Goal: Task Accomplishment & Management: Complete application form

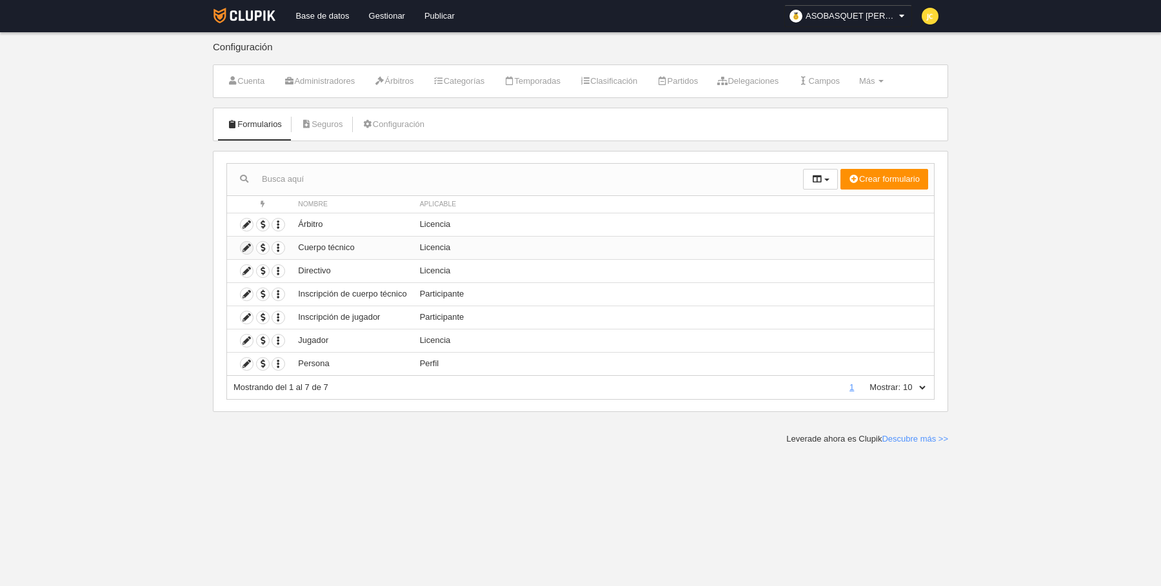
click at [248, 246] on icon at bounding box center [247, 248] width 12 height 12
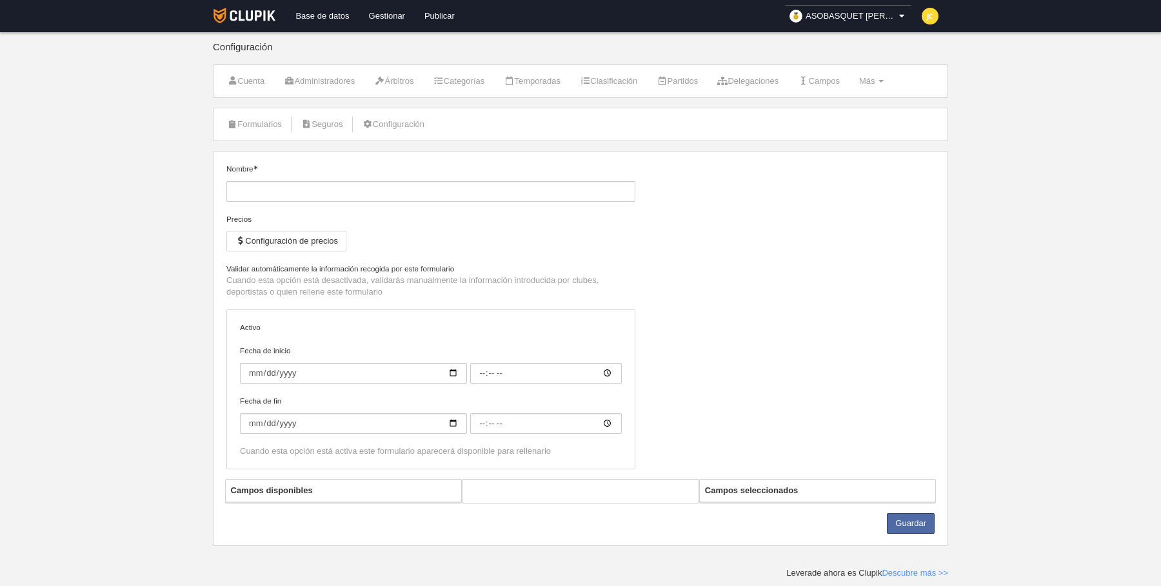
type input "Cuerpo técnico"
checkbox input "true"
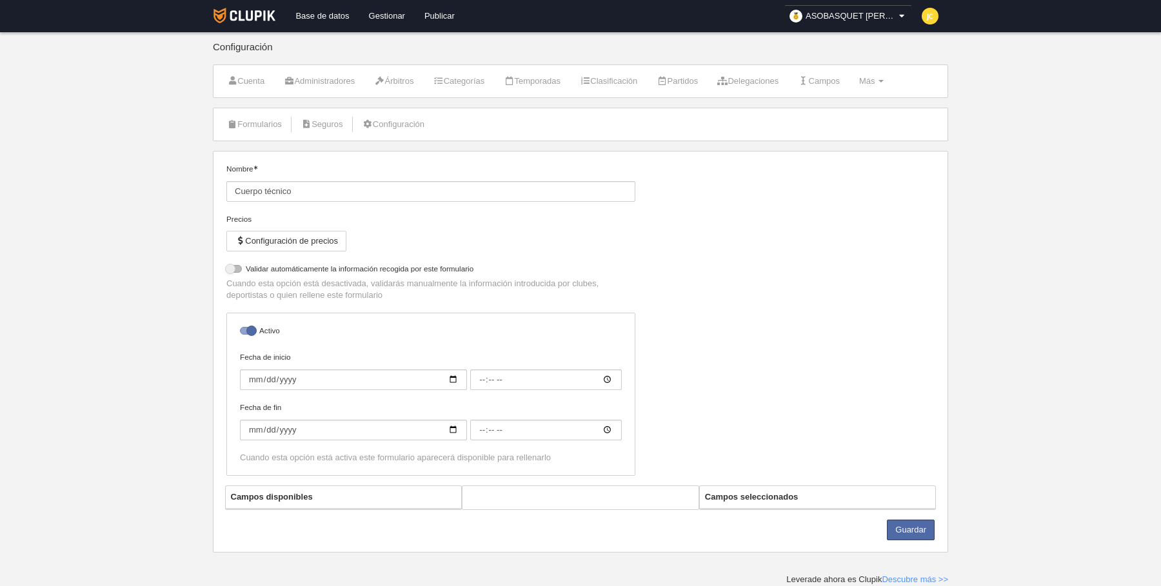
select select "selected"
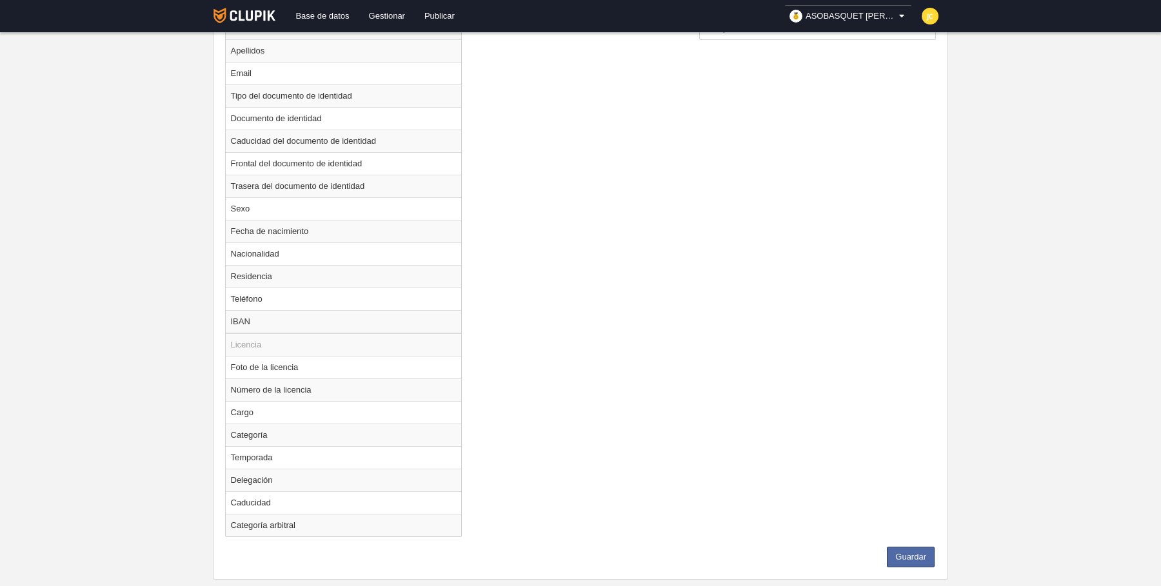
scroll to position [626, 0]
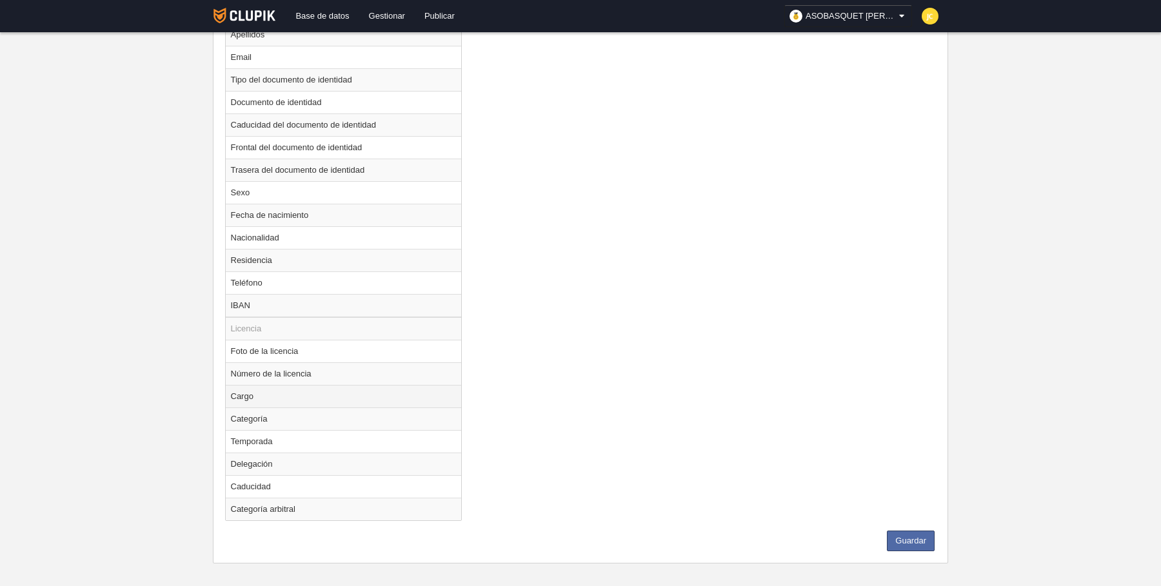
click at [283, 388] on td "Cargo" at bounding box center [344, 396] width 236 height 23
radio input "true"
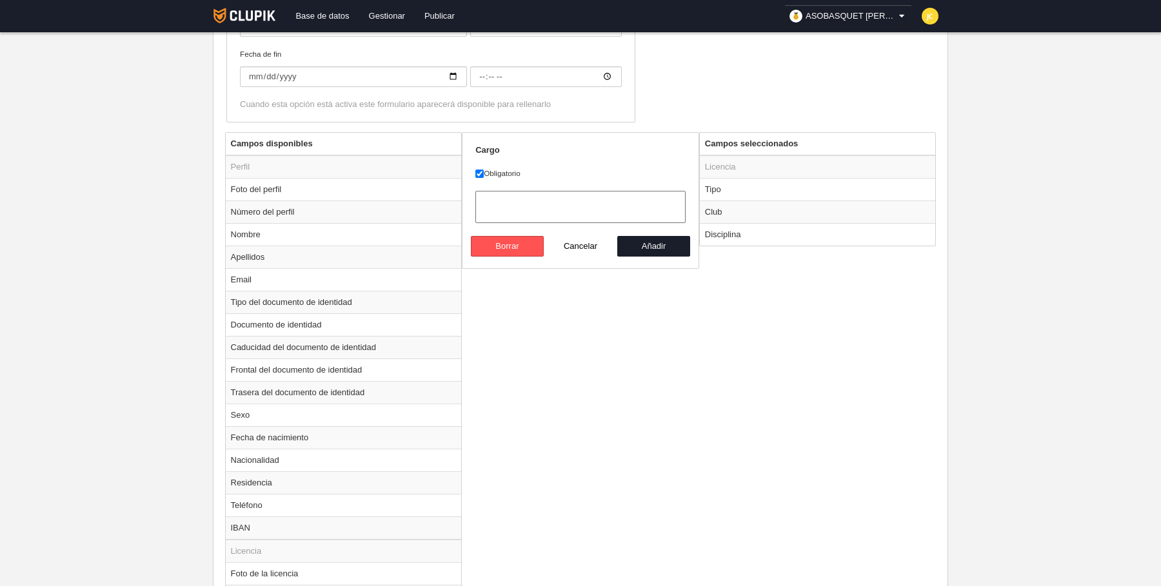
scroll to position [289, 0]
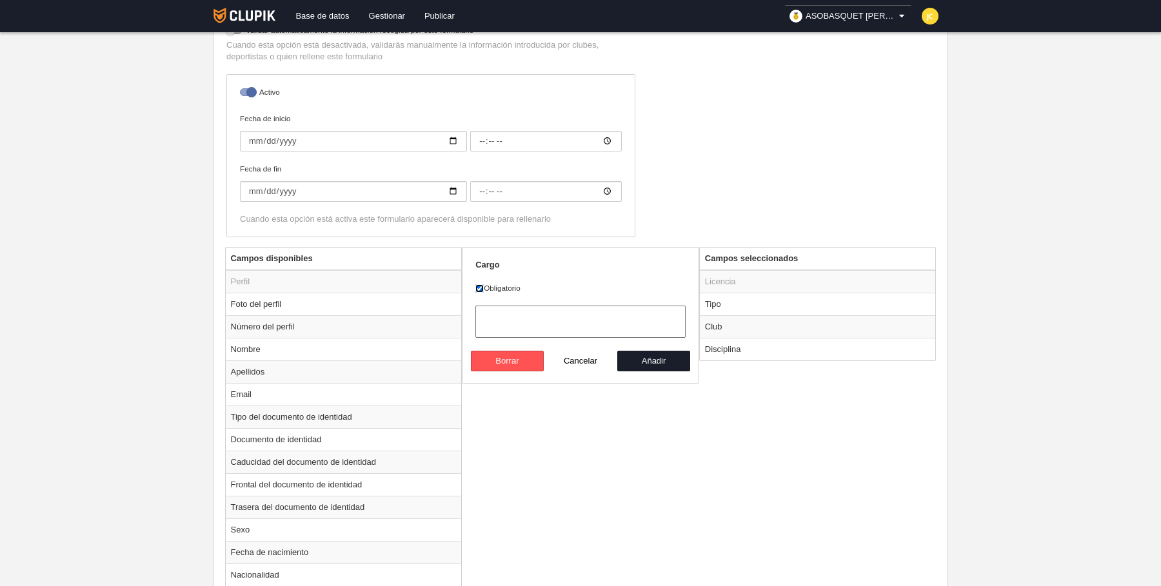
click at [482, 286] on input "Obligatorio" at bounding box center [479, 288] width 8 height 8
checkbox input "false"
click at [561, 323] on select at bounding box center [580, 322] width 210 height 32
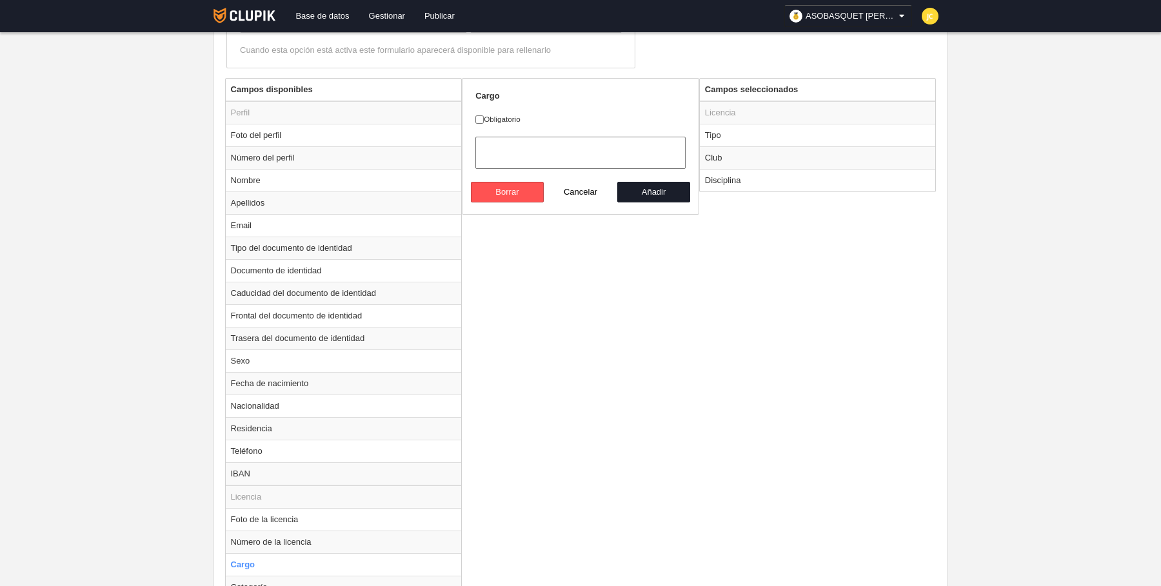
scroll to position [457, 0]
click at [642, 188] on button "Añadir" at bounding box center [654, 193] width 74 height 21
radio input "false"
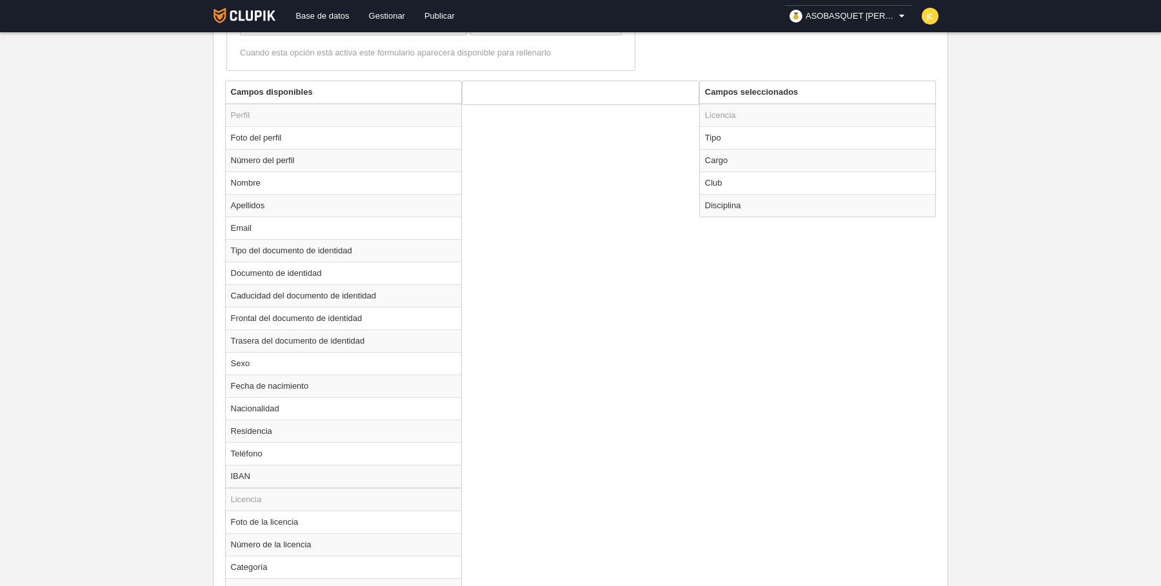
scroll to position [457, 0]
click at [719, 152] on td "Cargo" at bounding box center [818, 158] width 236 height 23
radio input "true"
click at [550, 143] on select at bounding box center [580, 153] width 210 height 32
click at [558, 254] on div "Campos disponibles Perfil Foto del perfil Número del perfil Nombre Apellidos Em…" at bounding box center [581, 378] width 718 height 599
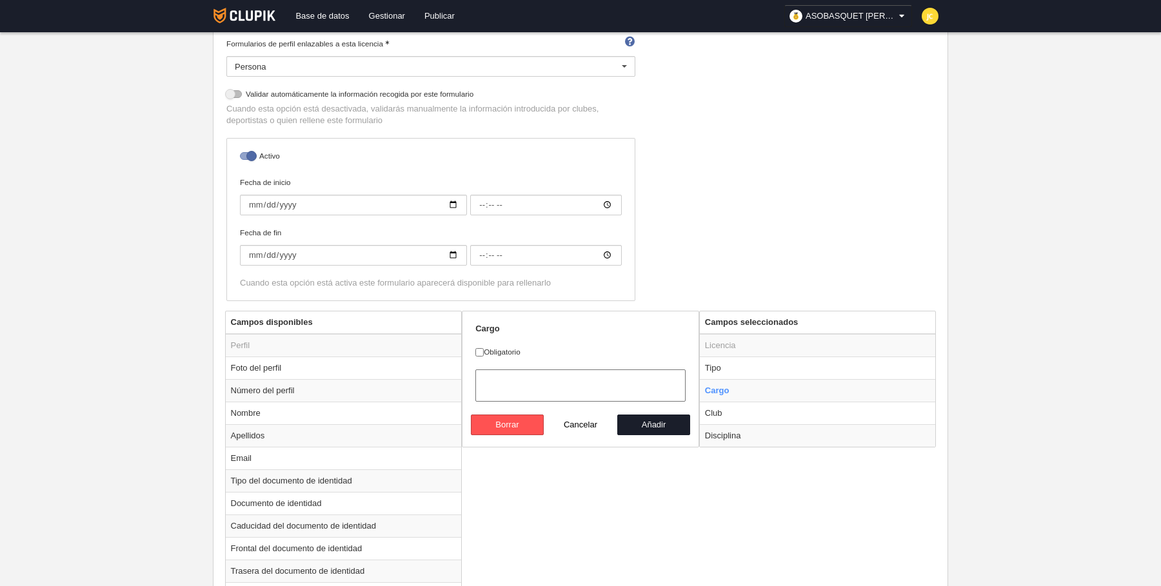
scroll to position [604, 0]
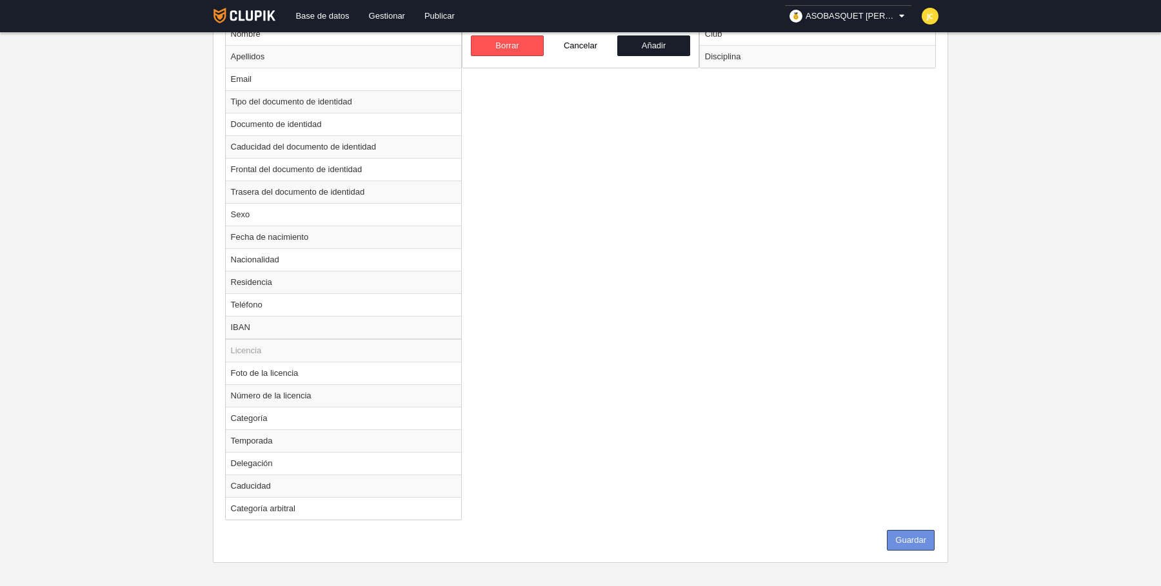
drag, startPoint x: 916, startPoint y: 528, endPoint x: 819, endPoint y: 473, distance: 112.1
click at [916, 530] on button "Guardar" at bounding box center [911, 540] width 48 height 21
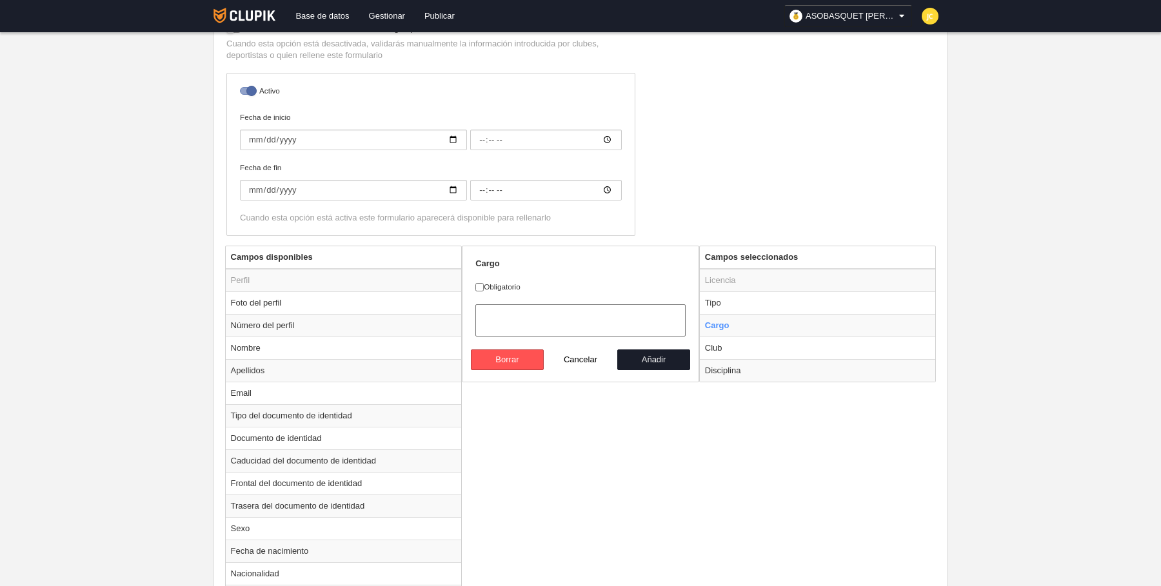
scroll to position [60, 0]
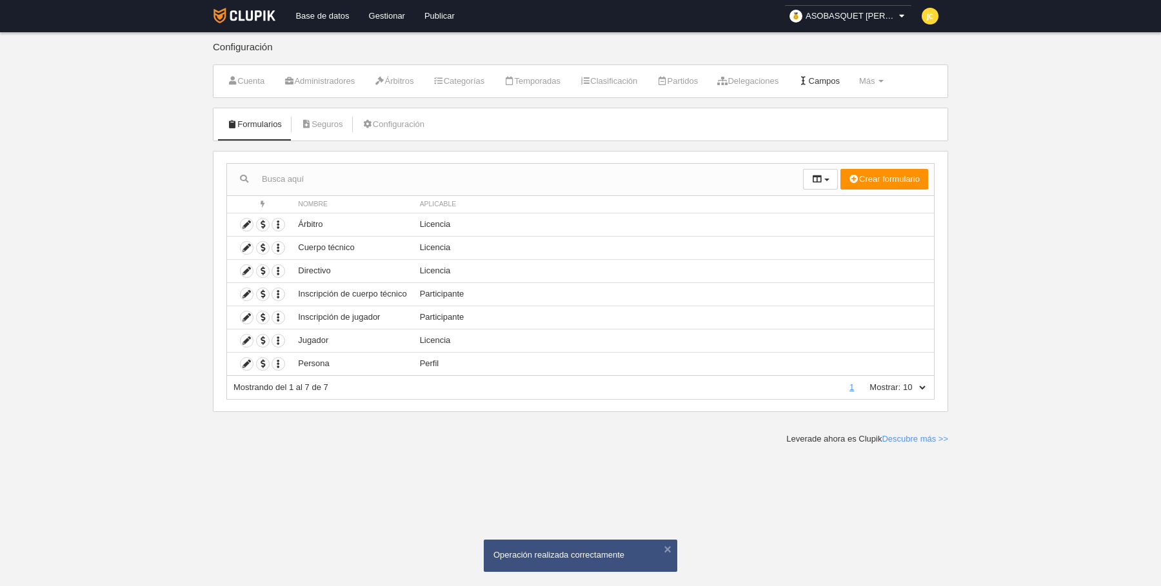
click at [841, 79] on link "Campos" at bounding box center [819, 81] width 56 height 19
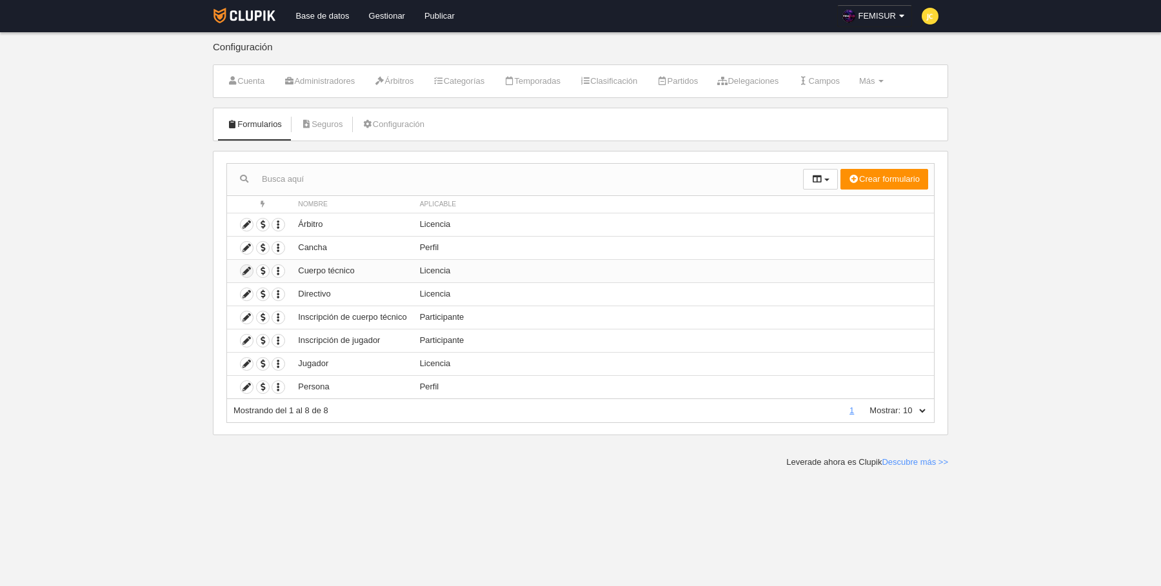
click at [244, 269] on icon at bounding box center [247, 271] width 12 height 12
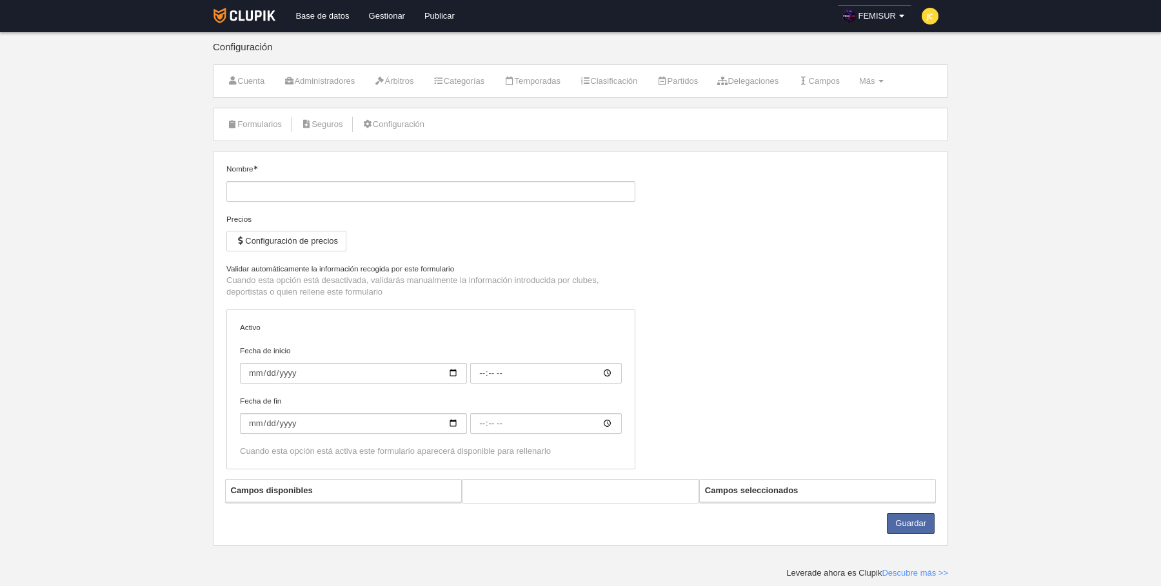
type input "Cuerpo técnico"
checkbox input "true"
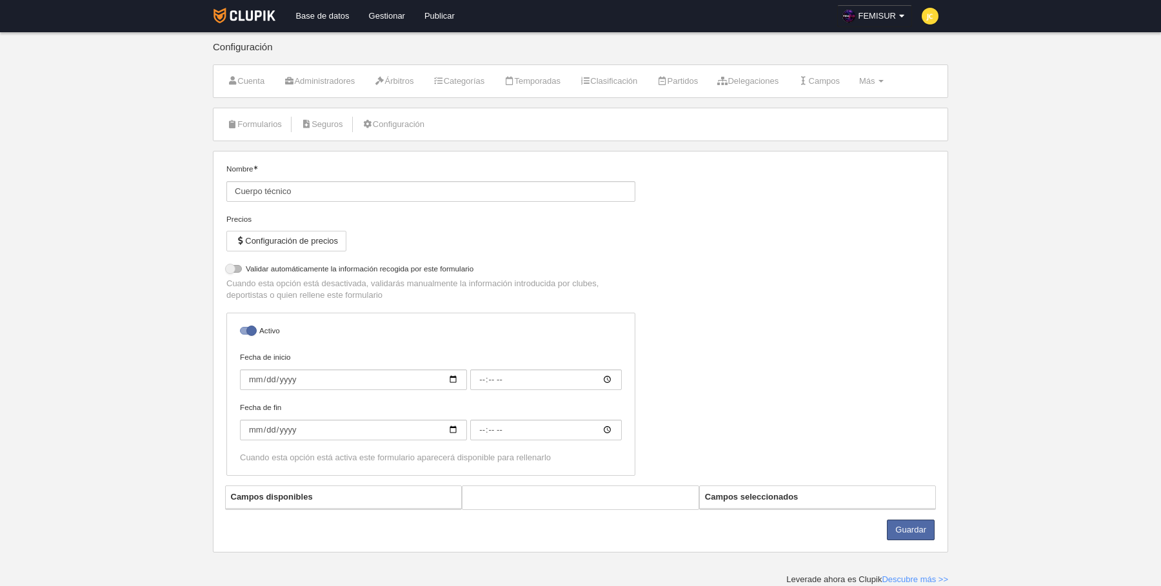
select select "selected"
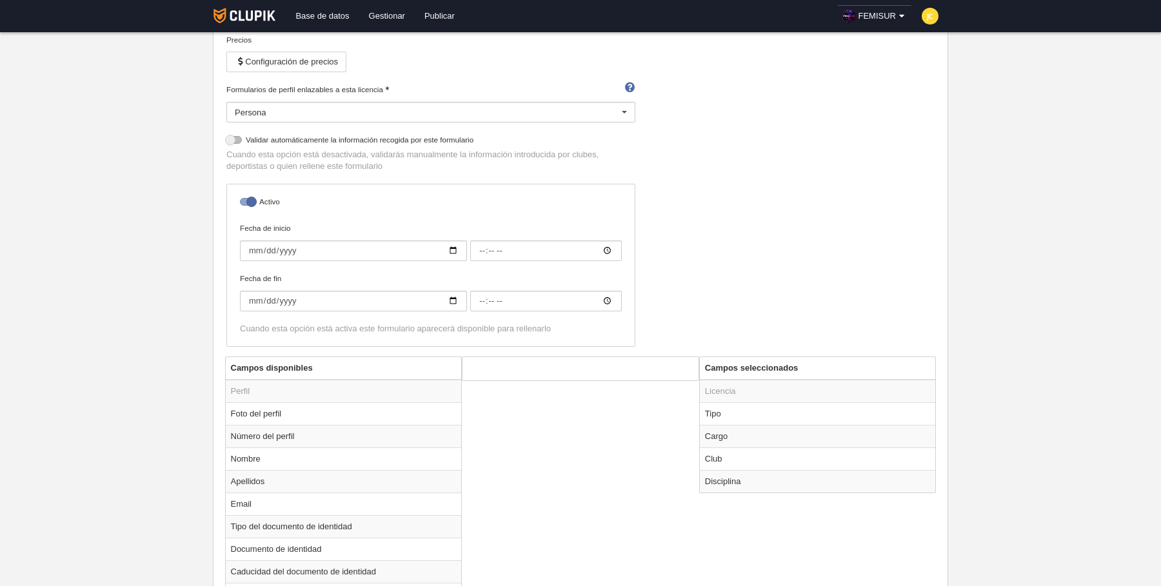
scroll to position [181, 0]
click at [733, 428] on td "Cargo" at bounding box center [818, 434] width 236 height 23
radio input "true"
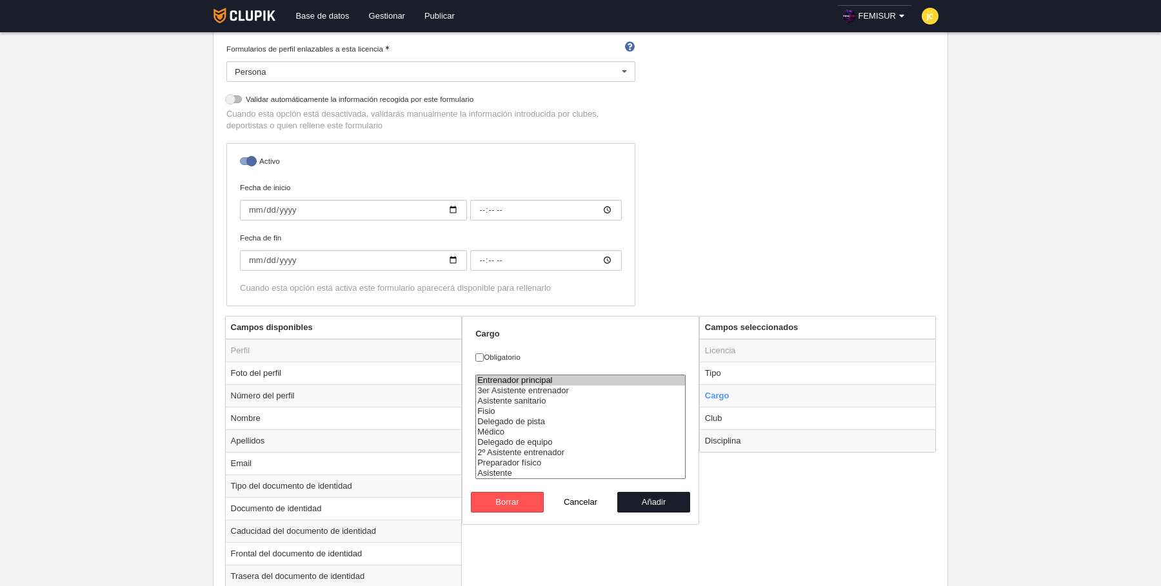
scroll to position [0, 0]
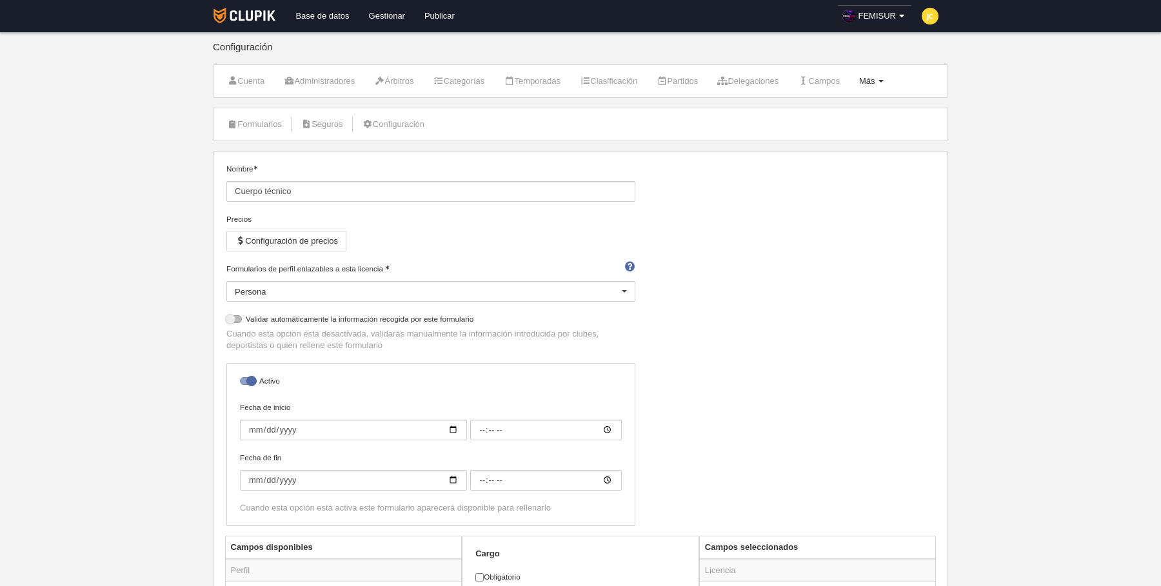
click at [875, 81] on span "Más" at bounding box center [867, 81] width 16 height 10
click at [835, 132] on link "Cargos" at bounding box center [830, 133] width 120 height 21
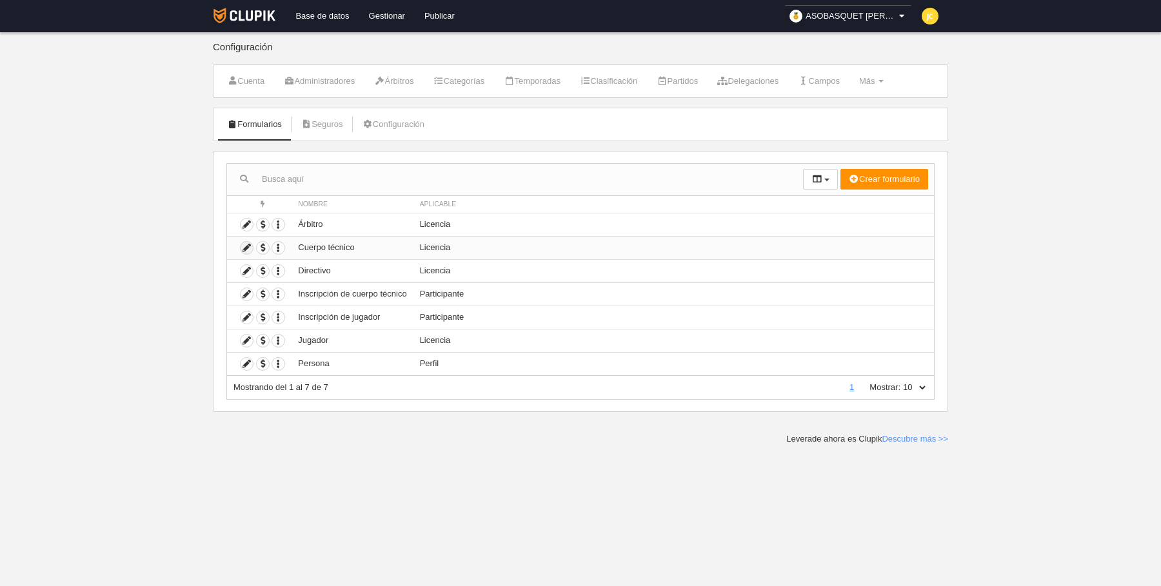
click at [246, 246] on icon at bounding box center [247, 248] width 12 height 12
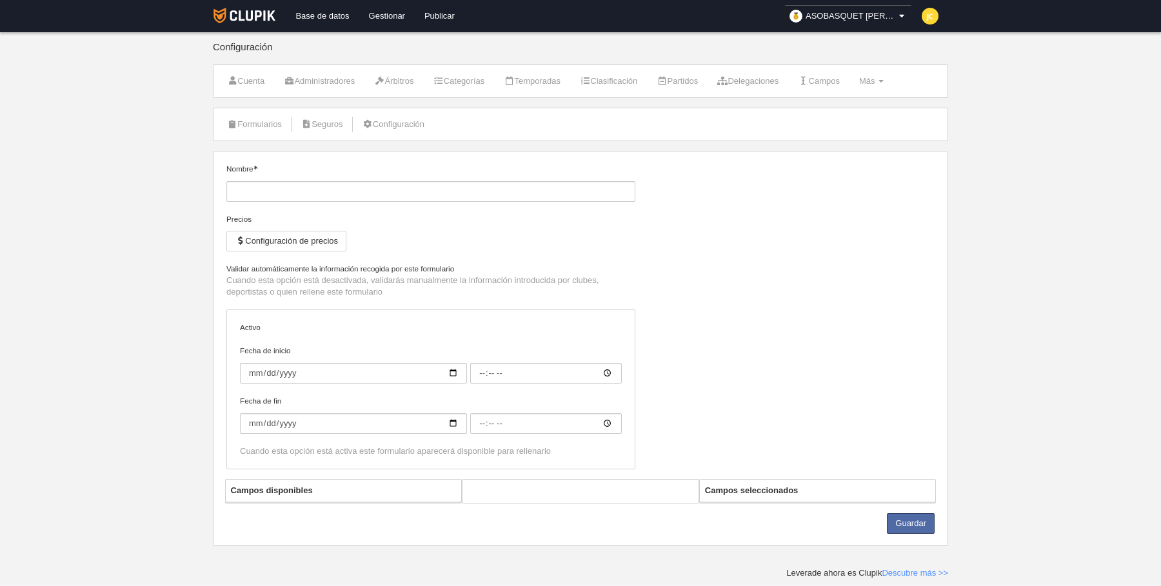
type input "Cuerpo técnico"
checkbox input "true"
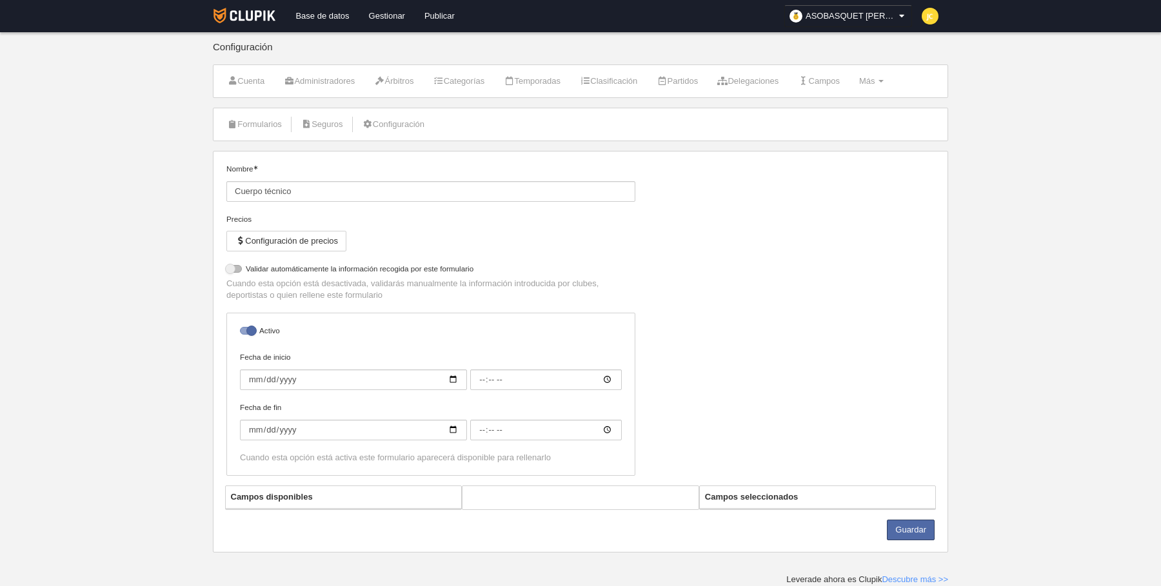
select select "selected"
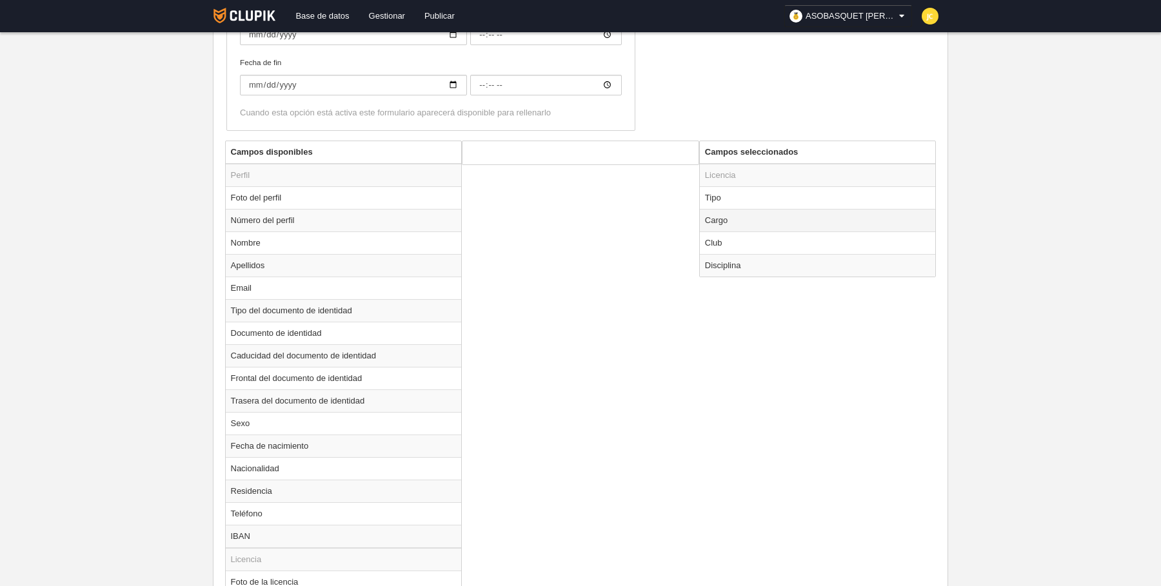
click at [732, 215] on td "Cargo" at bounding box center [818, 220] width 236 height 23
radio input "true"
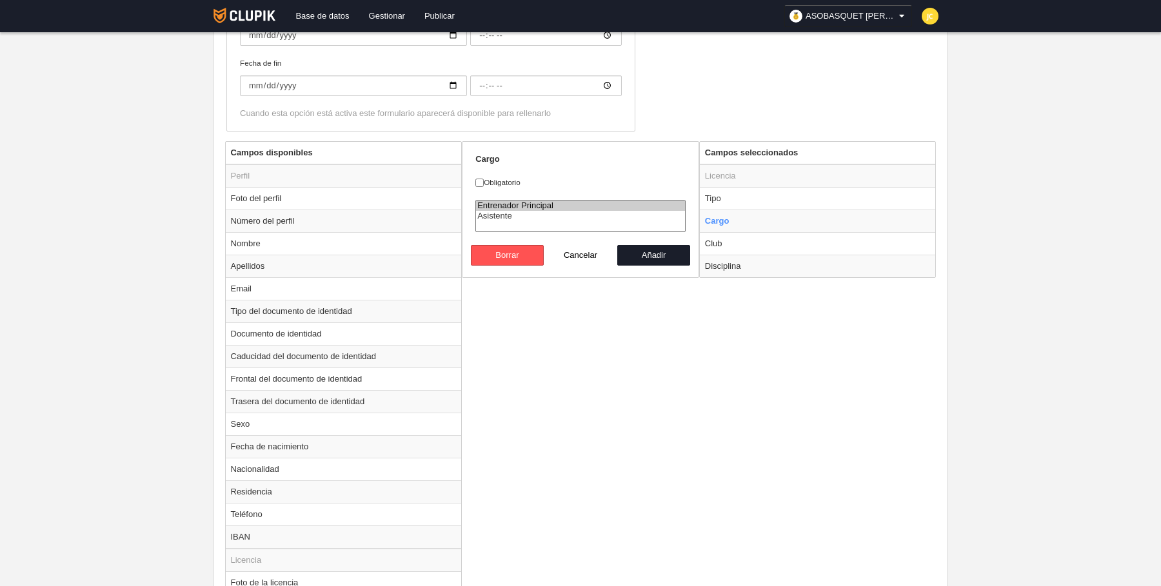
click at [506, 203] on option "Entrenador Principal" at bounding box center [580, 206] width 209 height 10
click at [491, 211] on option "Asistente" at bounding box center [580, 216] width 209 height 10
select select "14599"
click at [497, 201] on option "Entrenador Principal" at bounding box center [580, 206] width 209 height 10
click at [720, 342] on div "Campos disponibles Perfil Foto del perfil Número del perfil Nombre Apellidos Em…" at bounding box center [581, 440] width 718 height 599
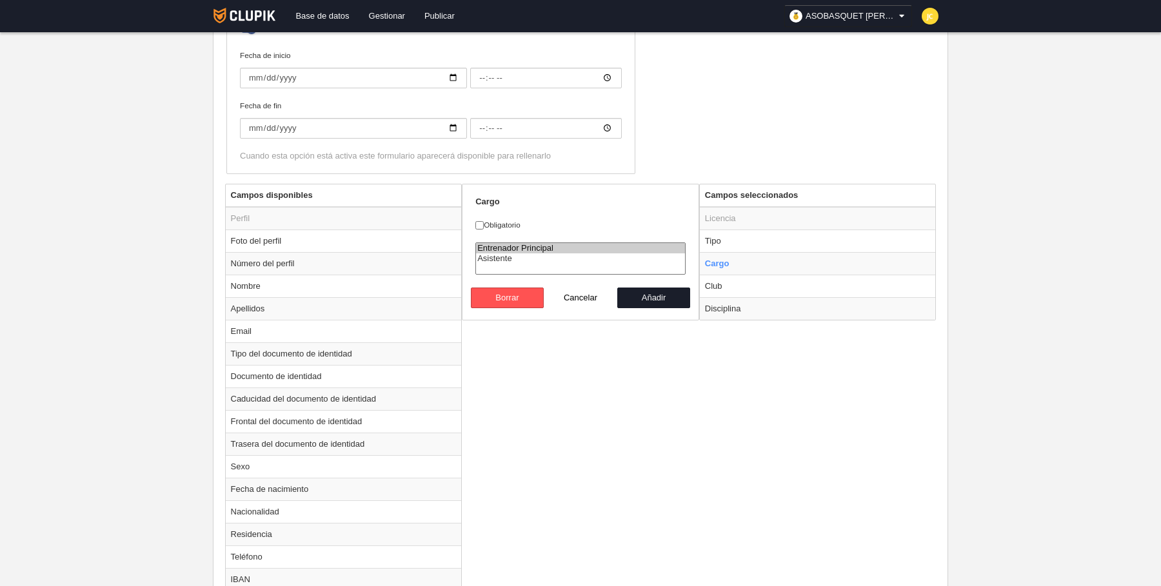
scroll to position [0, 0]
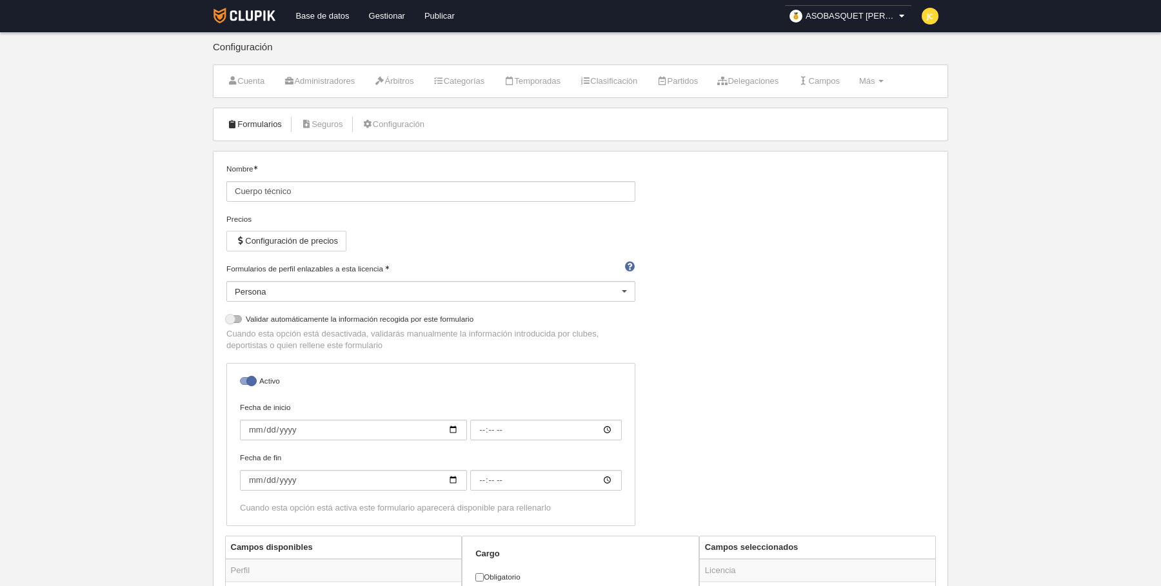
click at [261, 124] on link "Formularios" at bounding box center [254, 124] width 69 height 19
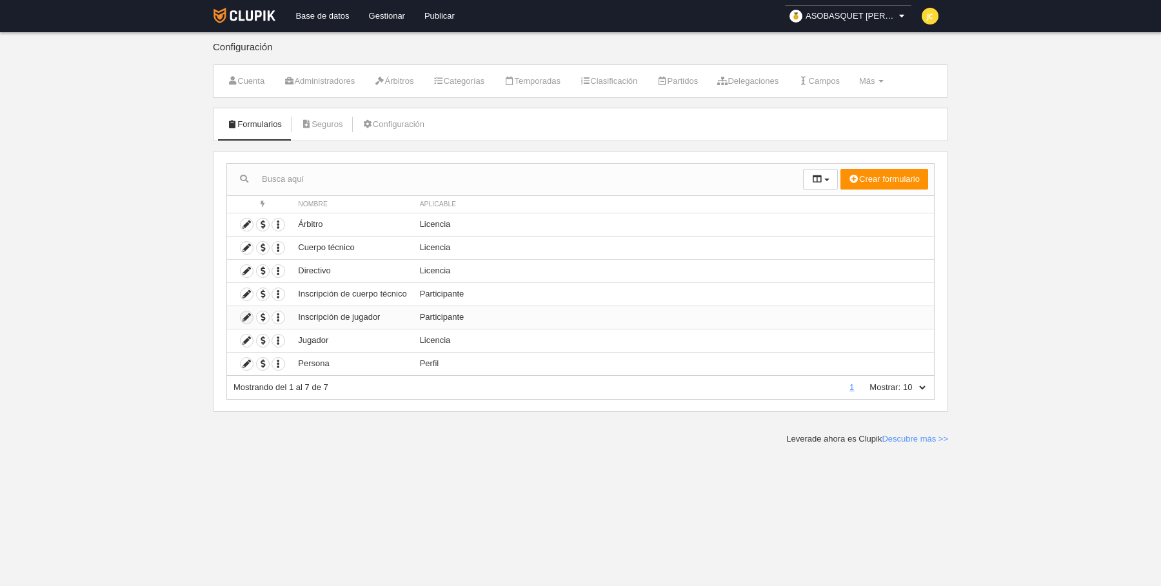
click at [246, 317] on icon at bounding box center [247, 318] width 12 height 12
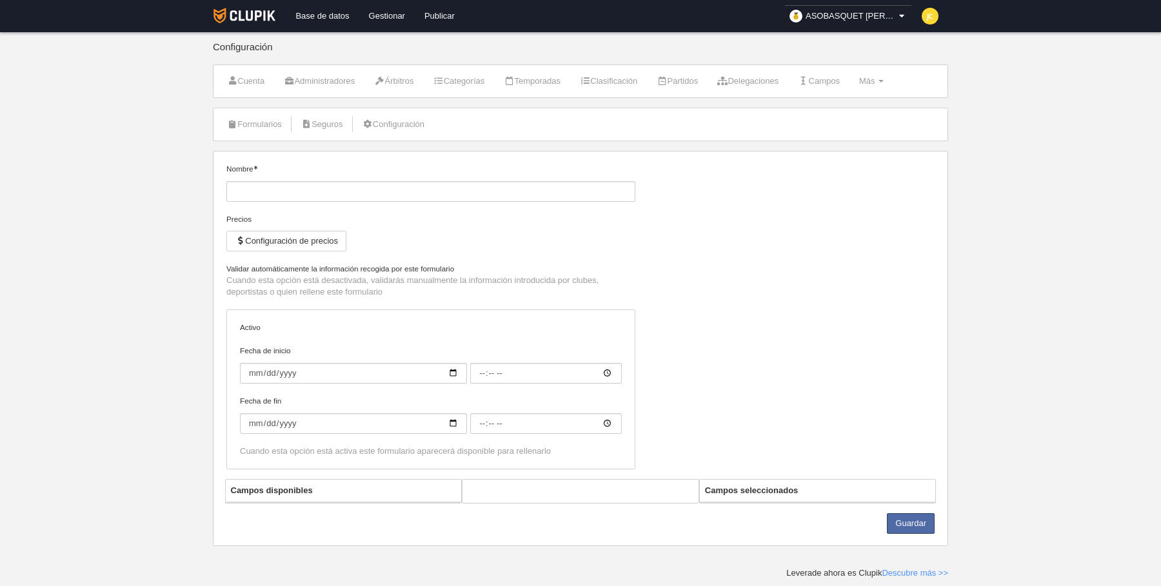
type input "Inscripción de jugador"
checkbox input "true"
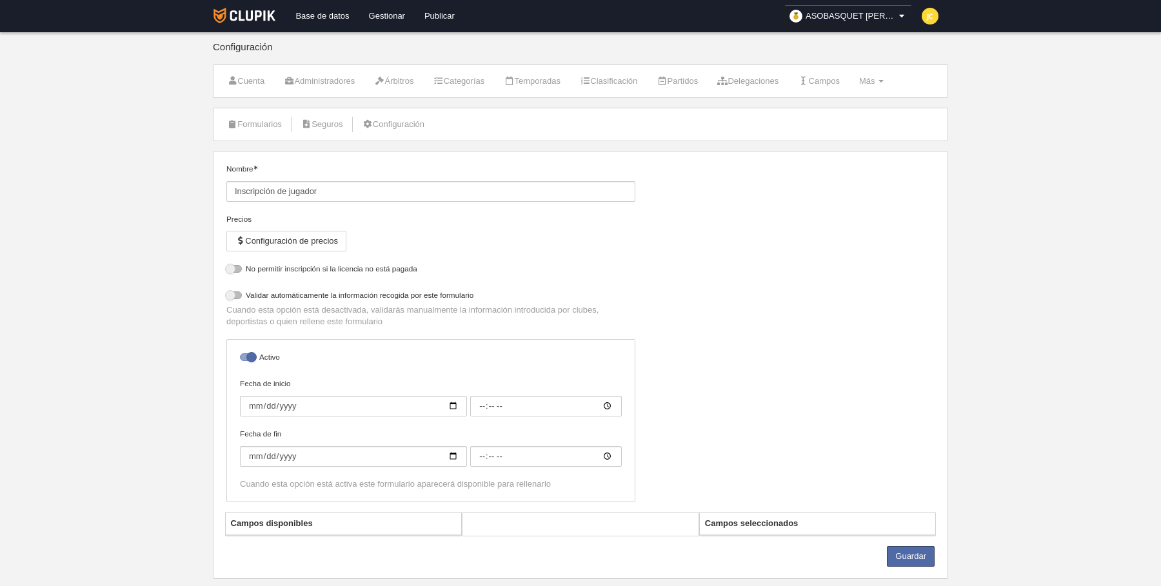
select select "selected"
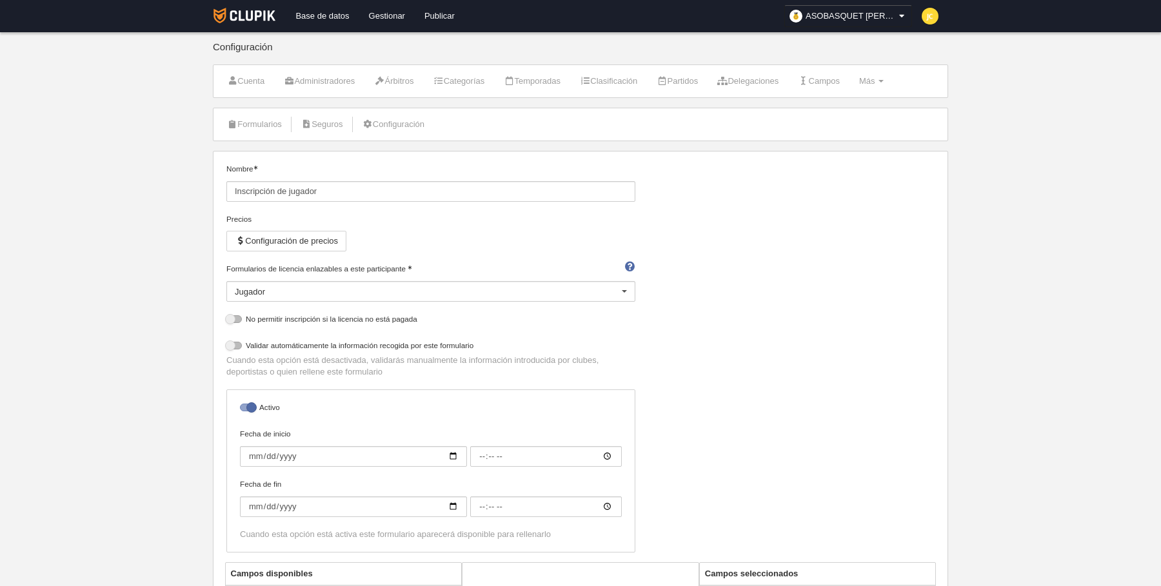
scroll to position [766, 0]
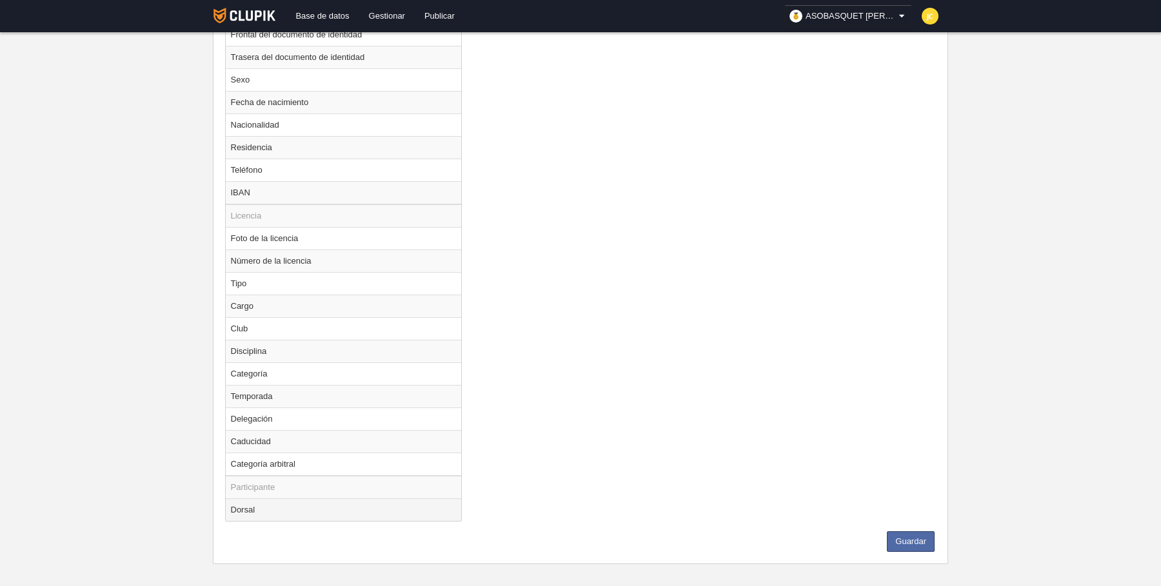
click at [264, 499] on td "Dorsal" at bounding box center [344, 510] width 236 height 23
radio input "true"
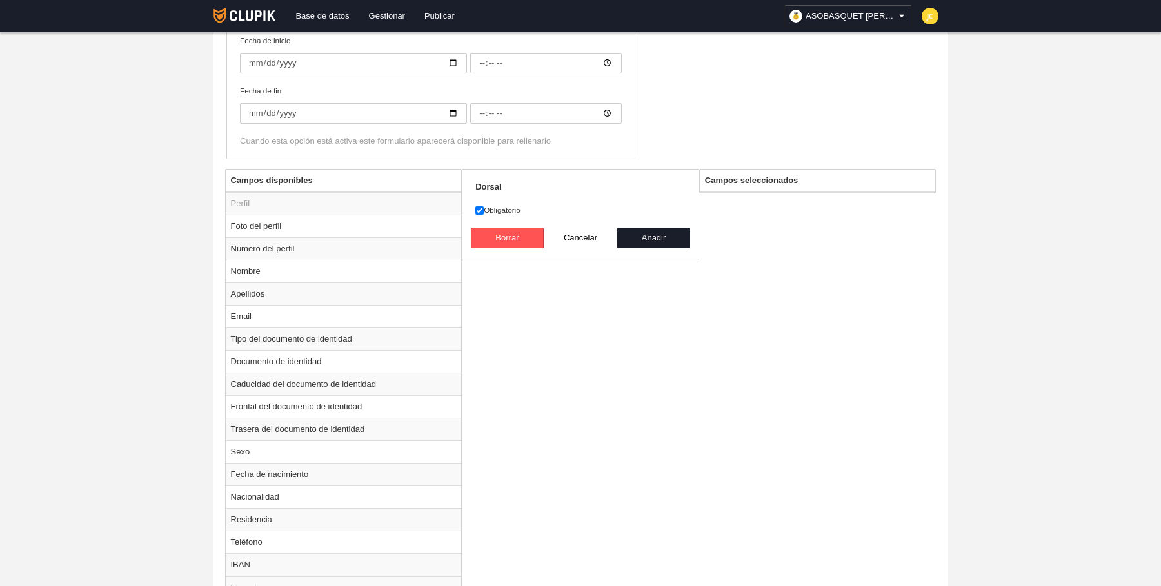
scroll to position [365, 0]
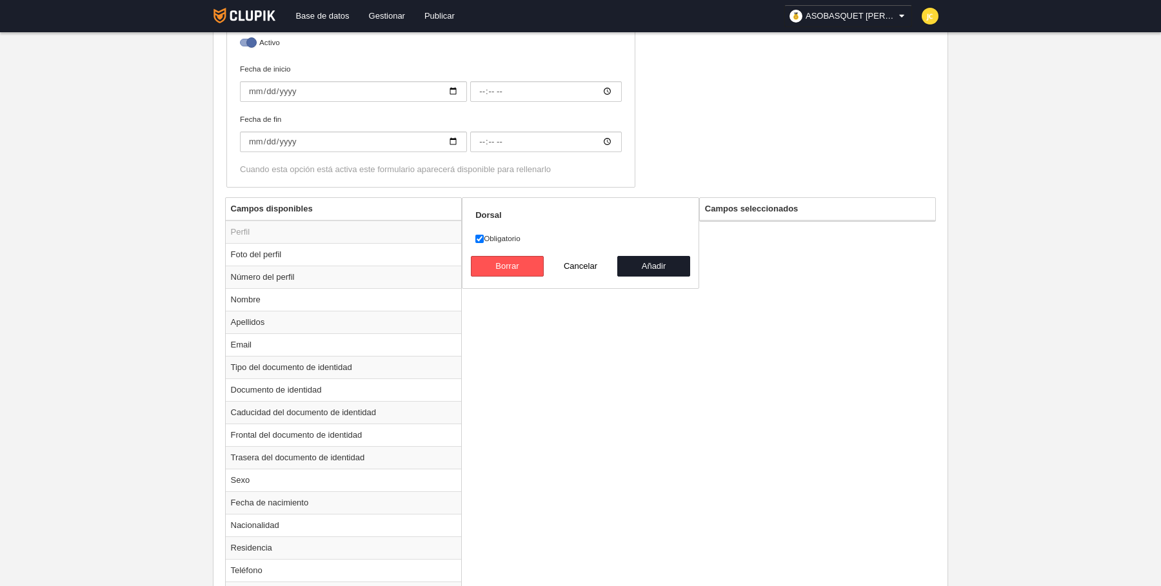
click at [492, 233] on label "Obligatorio" at bounding box center [580, 239] width 210 height 12
click at [484, 235] on input "Obligatorio" at bounding box center [479, 239] width 8 height 8
checkbox input "false"
click at [641, 266] on button "Añadir" at bounding box center [654, 266] width 74 height 21
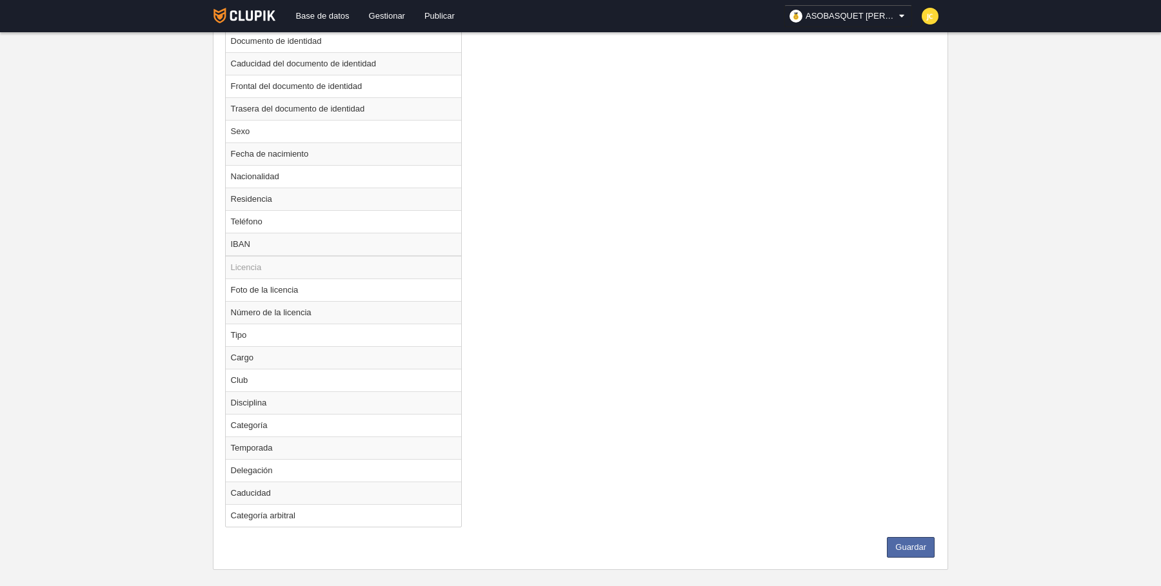
scroll to position [720, 0]
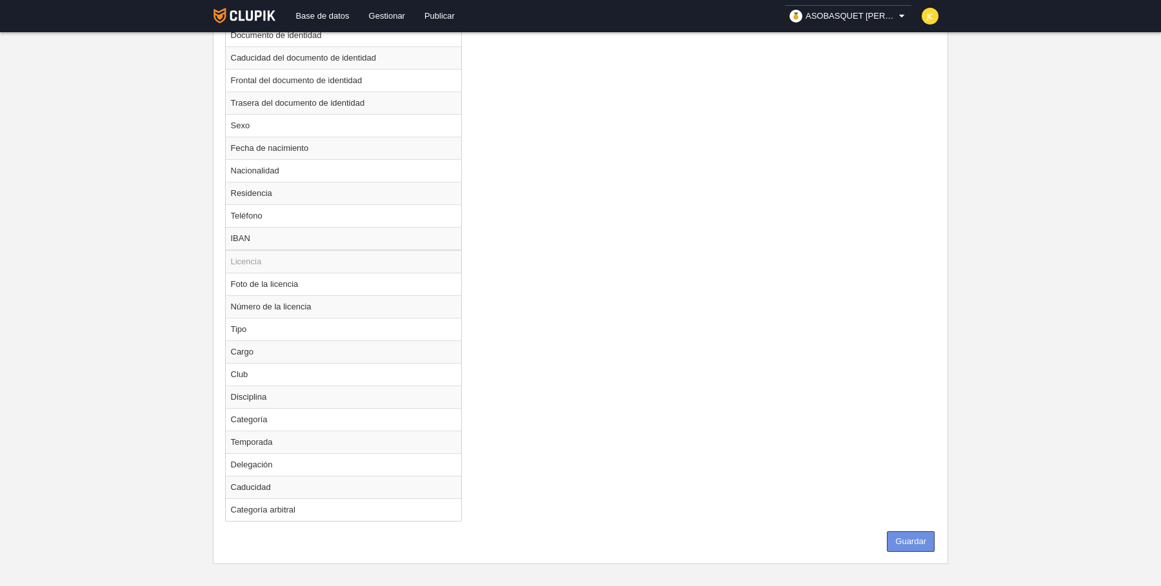
click at [917, 532] on button "Guardar" at bounding box center [911, 542] width 48 height 21
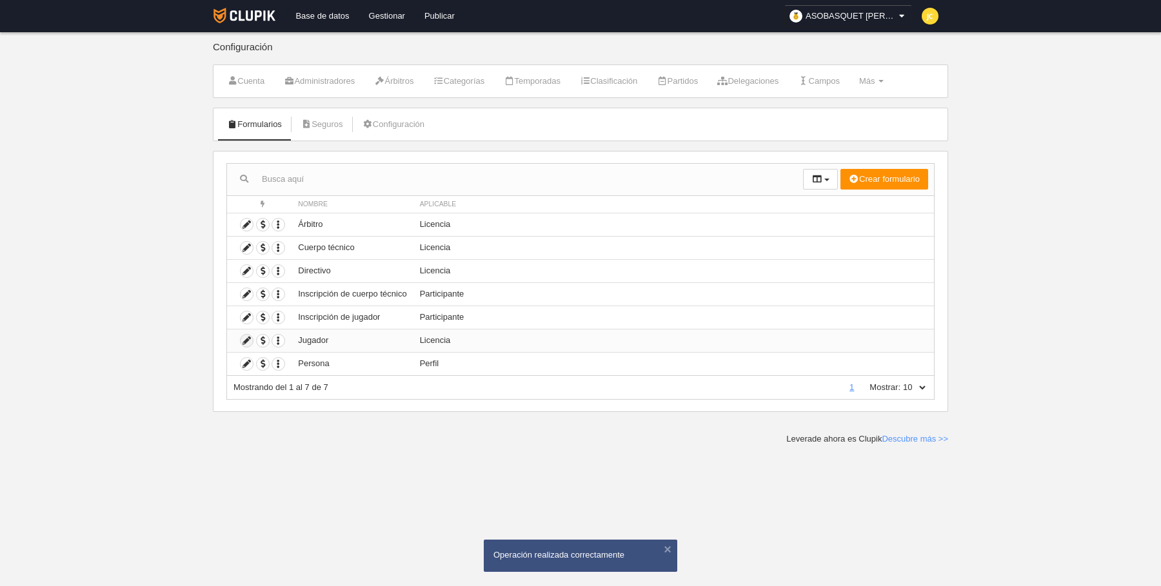
click at [248, 339] on icon at bounding box center [247, 341] width 12 height 12
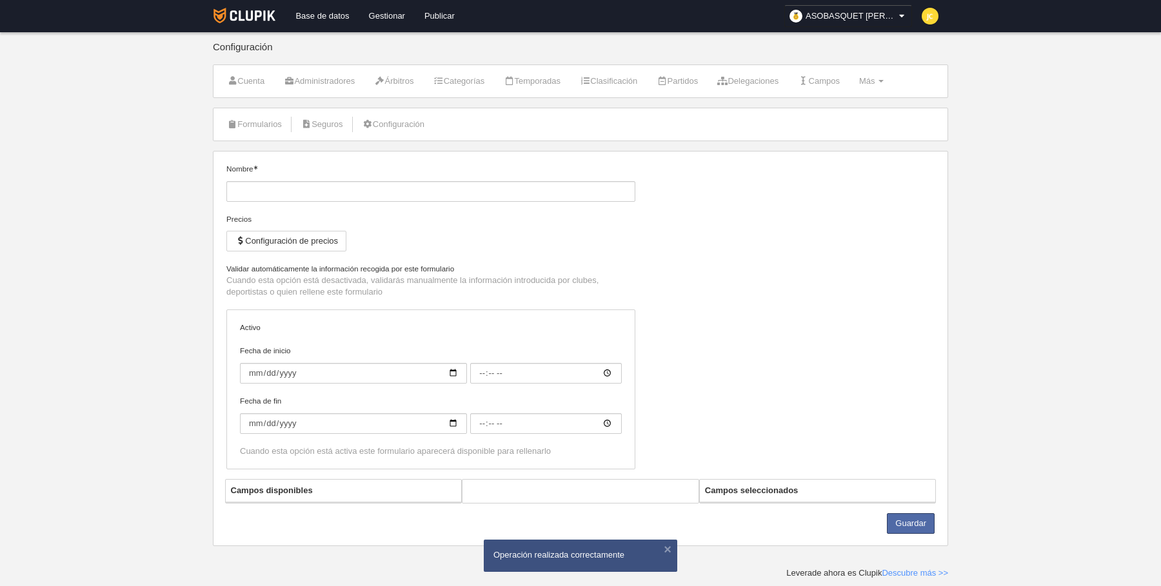
type input "Jugador"
checkbox input "true"
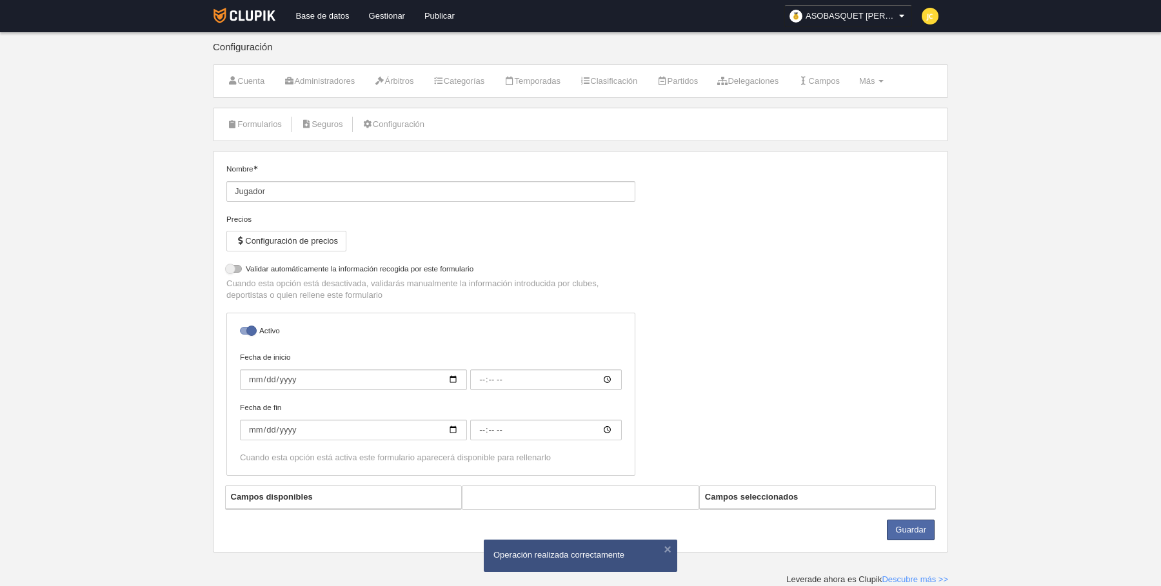
select select "selected"
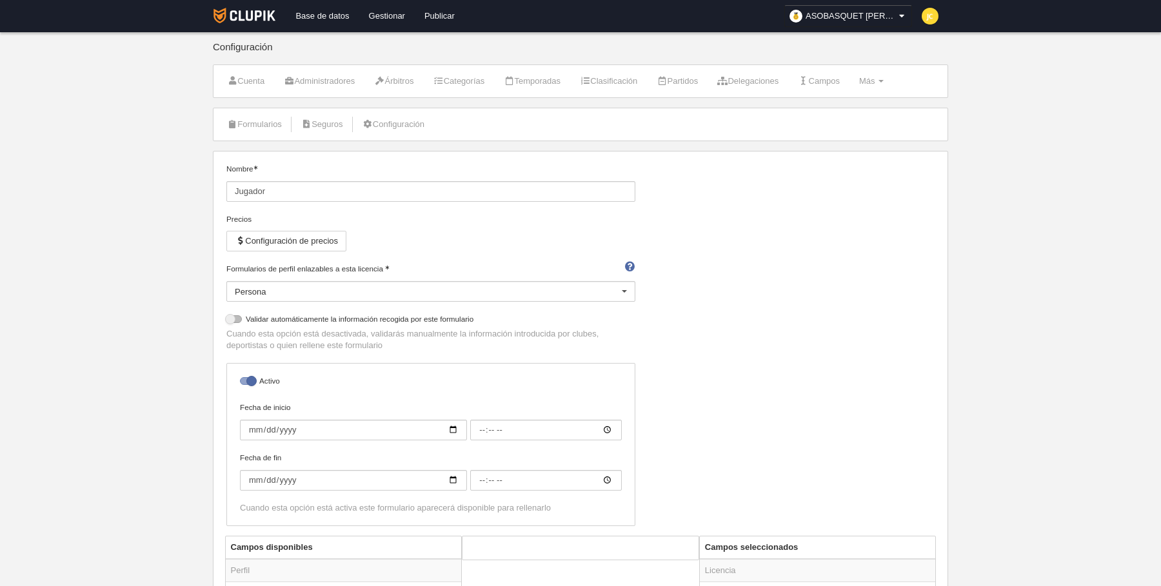
drag, startPoint x: 270, startPoint y: 117, endPoint x: 264, endPoint y: 133, distance: 16.5
click at [270, 117] on link "Formularios" at bounding box center [254, 124] width 69 height 19
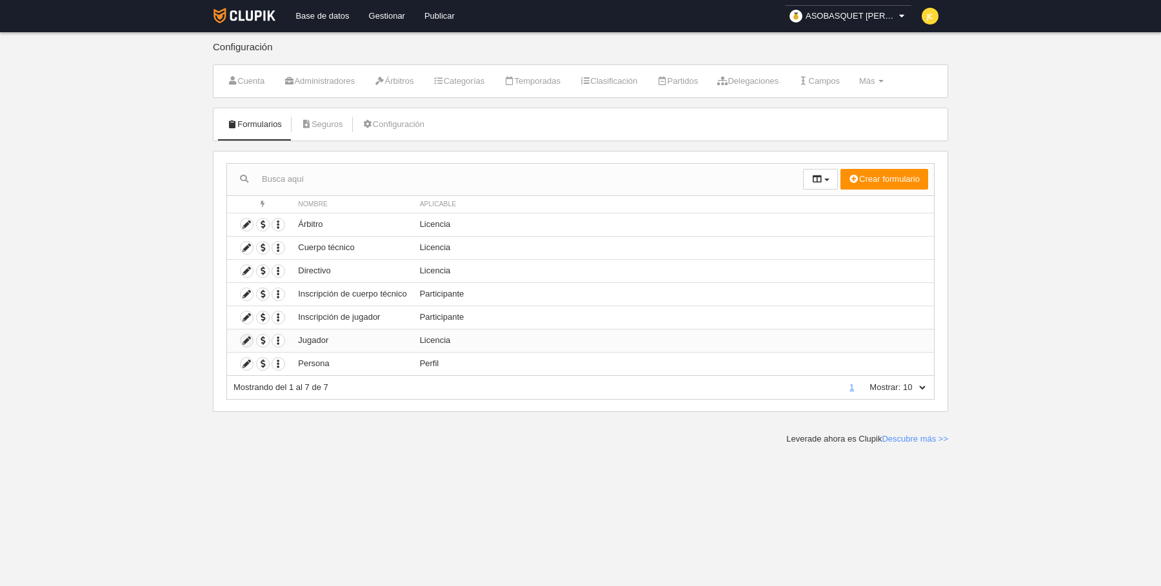
click at [249, 341] on icon at bounding box center [247, 341] width 12 height 12
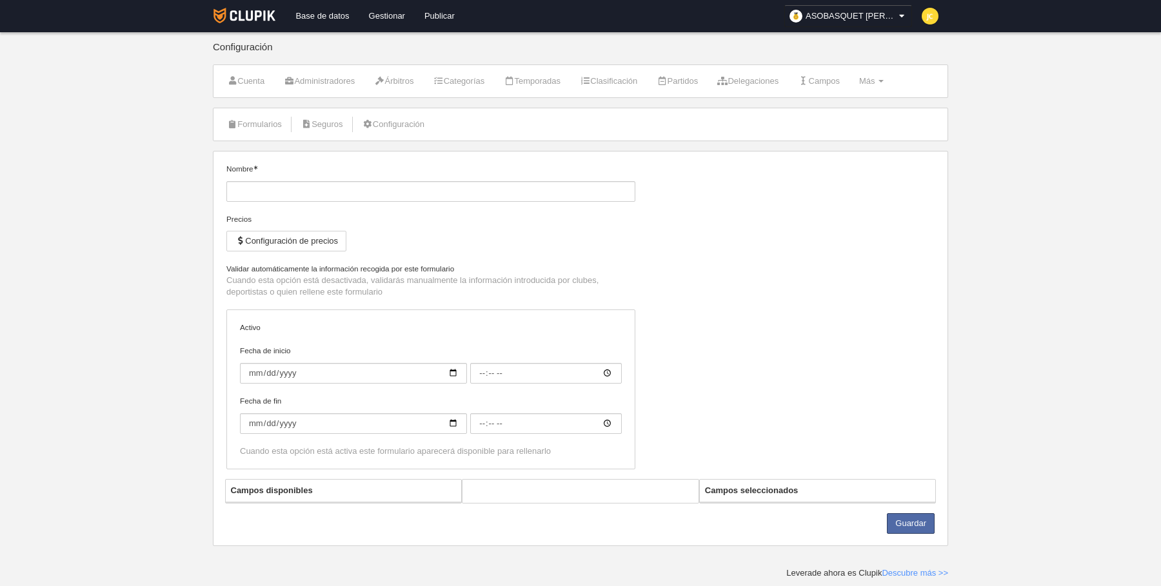
type input "Jugador"
checkbox input "true"
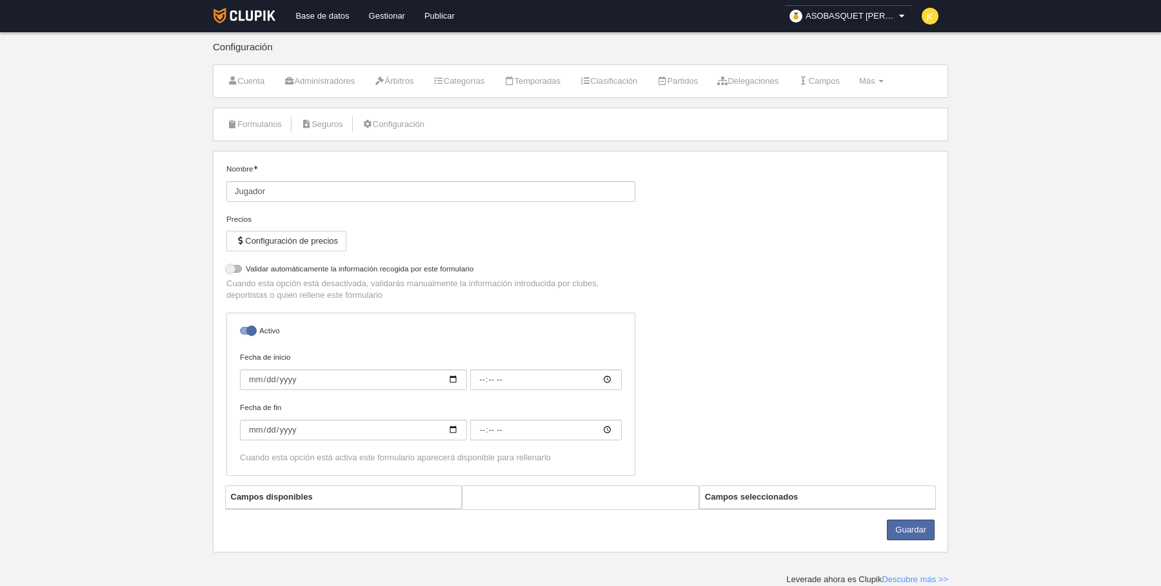
select select "selected"
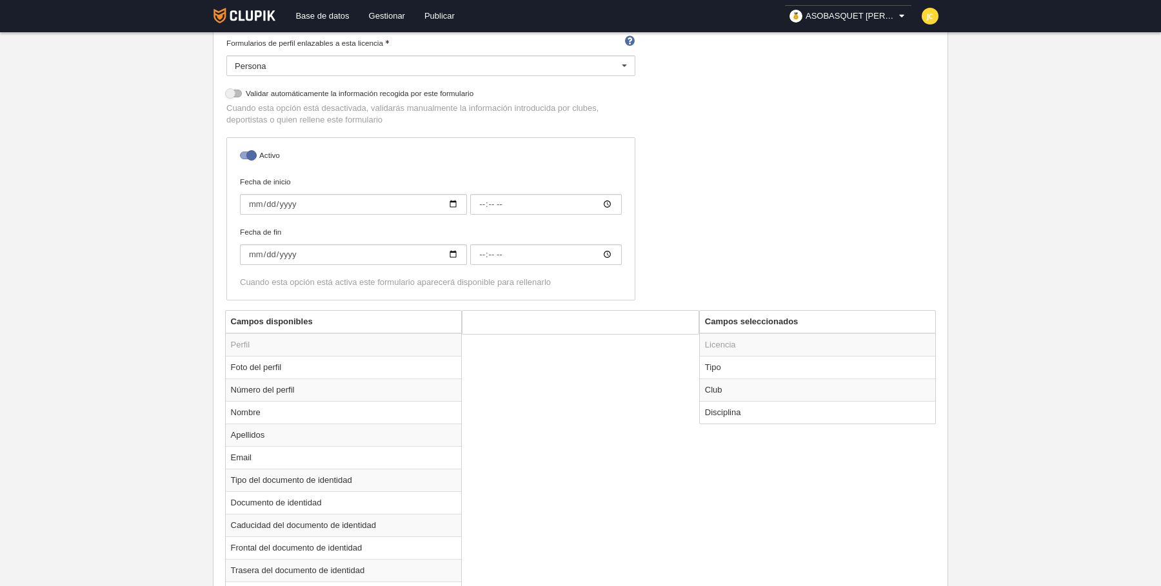
scroll to position [223, 0]
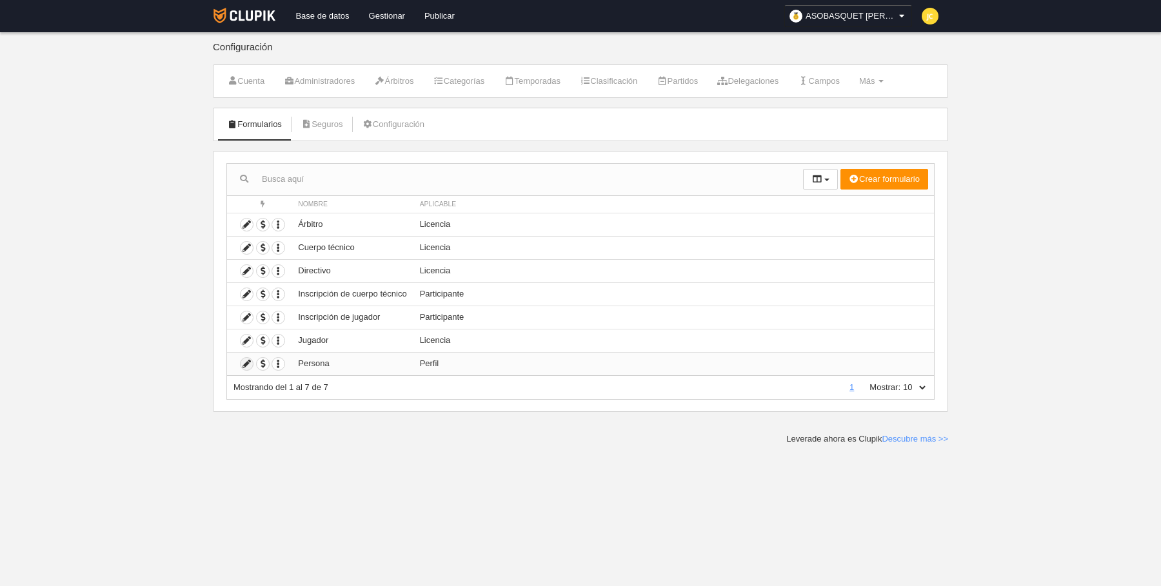
click at [245, 360] on icon at bounding box center [247, 364] width 12 height 12
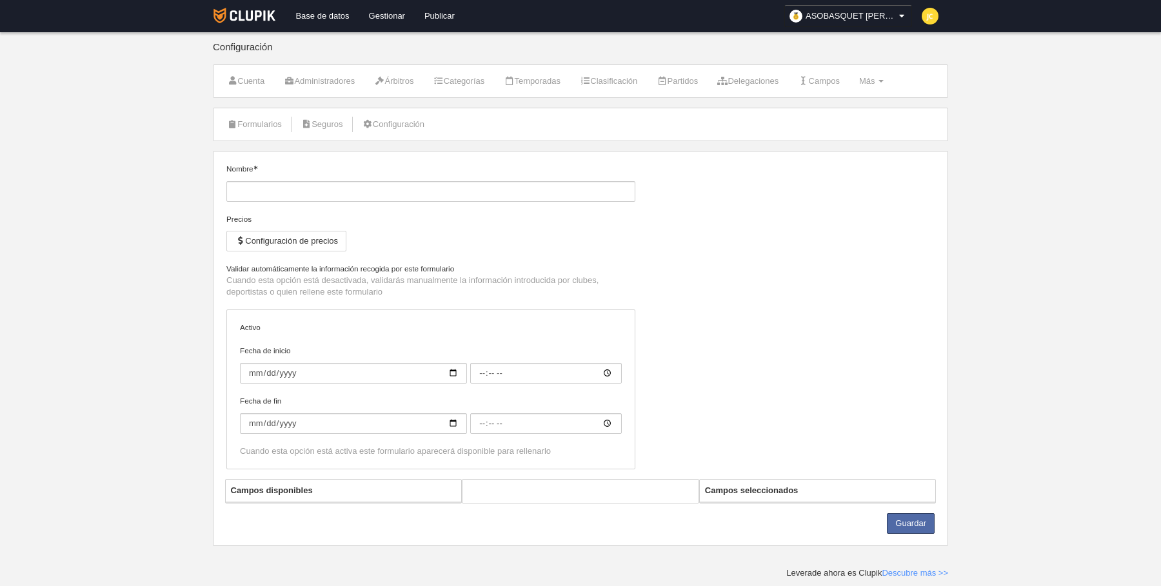
type input "Persona"
checkbox input "true"
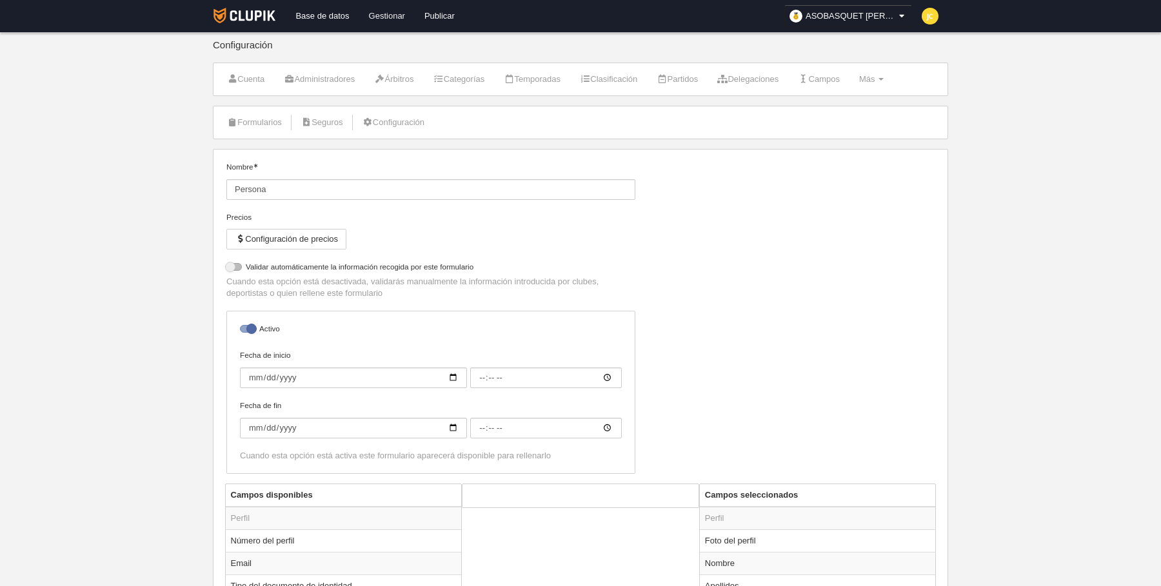
scroll to position [1, 0]
click at [331, 79] on link "Administradores" at bounding box center [319, 80] width 85 height 19
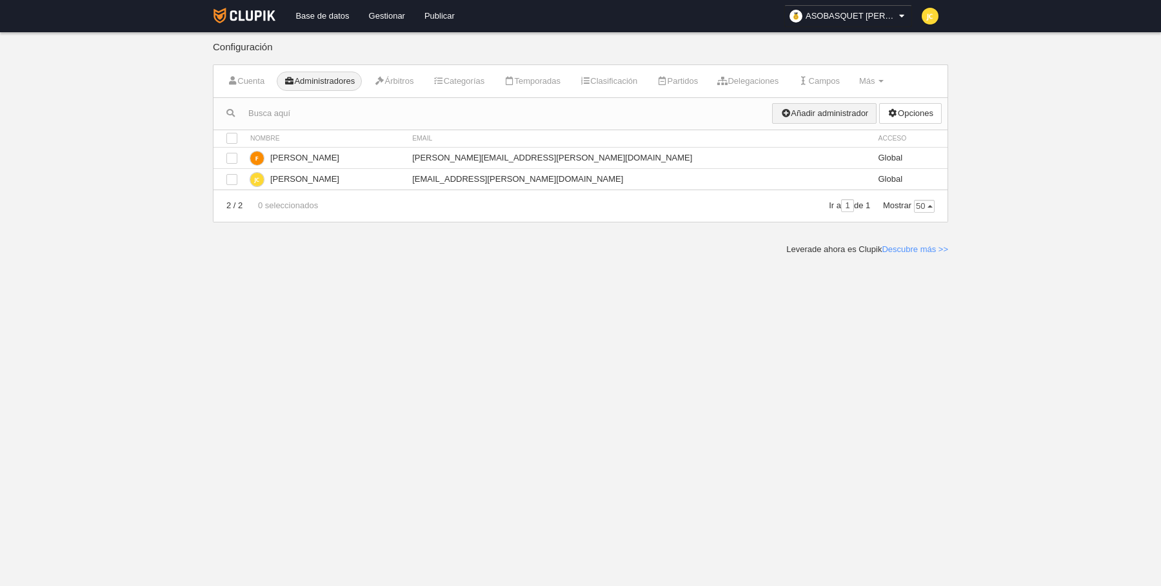
click at [819, 109] on link "Añadir administrador" at bounding box center [824, 113] width 105 height 21
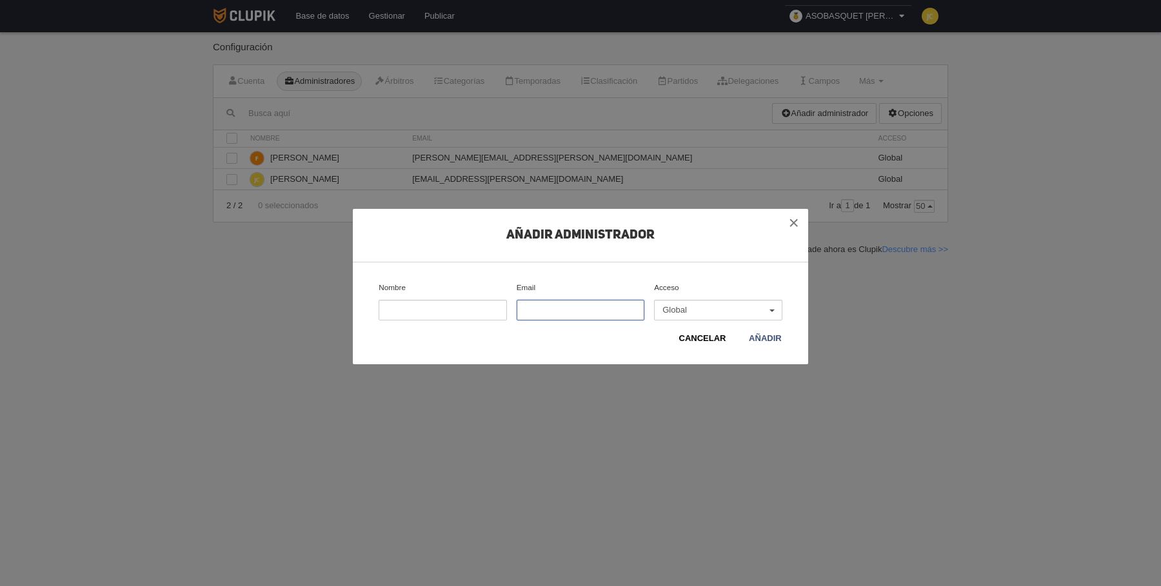
click at [555, 312] on input "Email" at bounding box center [581, 310] width 128 height 21
type input "[EMAIL_ADDRESS][DOMAIN_NAME]"
click at [768, 341] on link "Añadir" at bounding box center [765, 338] width 34 height 13
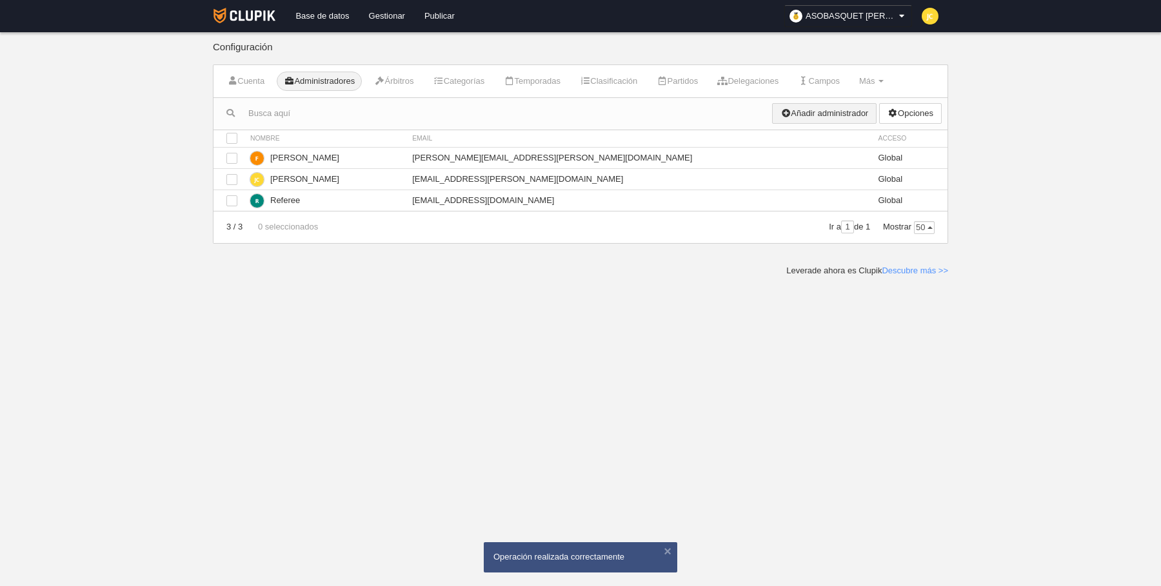
click at [823, 115] on link "Añadir administrador" at bounding box center [824, 113] width 105 height 21
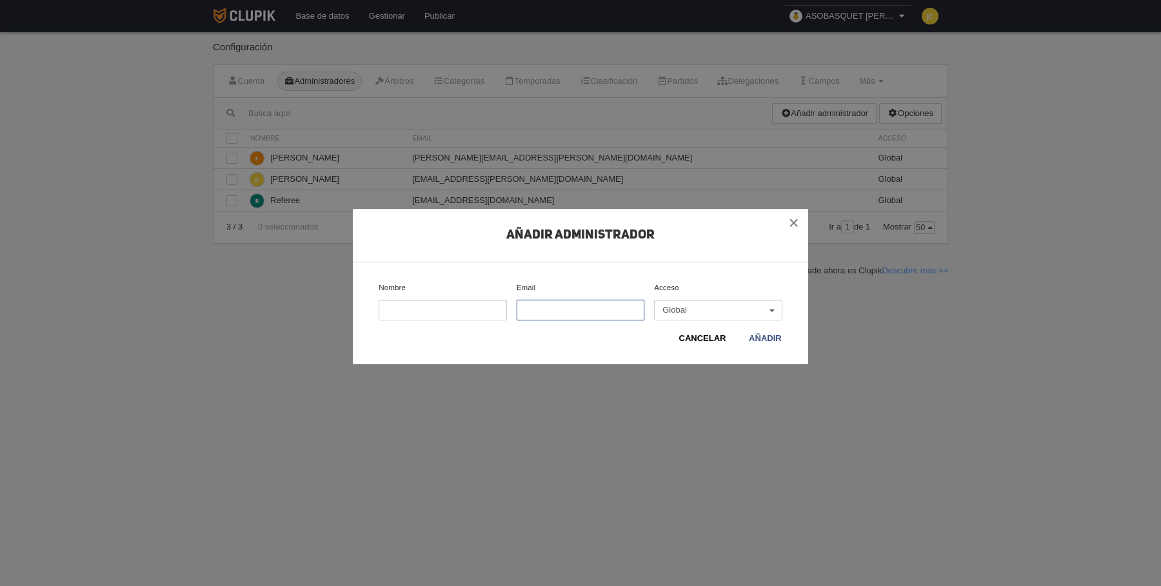
click at [541, 314] on input "Email" at bounding box center [581, 310] width 128 height 21
paste input "[EMAIL_ADDRESS][DOMAIN_NAME]"
type input "[EMAIL_ADDRESS][DOMAIN_NAME]"
click at [774, 343] on link "Añadir" at bounding box center [765, 338] width 34 height 13
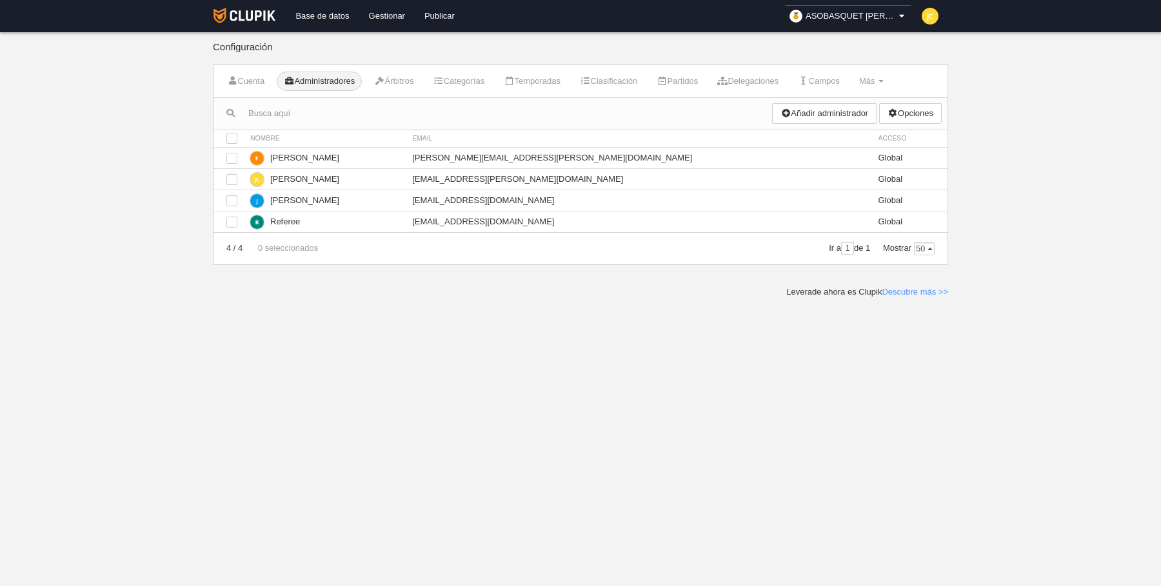
click at [120, 138] on body "Base de datos Gestionar Publicar ASOBASQUET [PERSON_NAME] Ajustes generales Ir …" at bounding box center [580, 293] width 1161 height 586
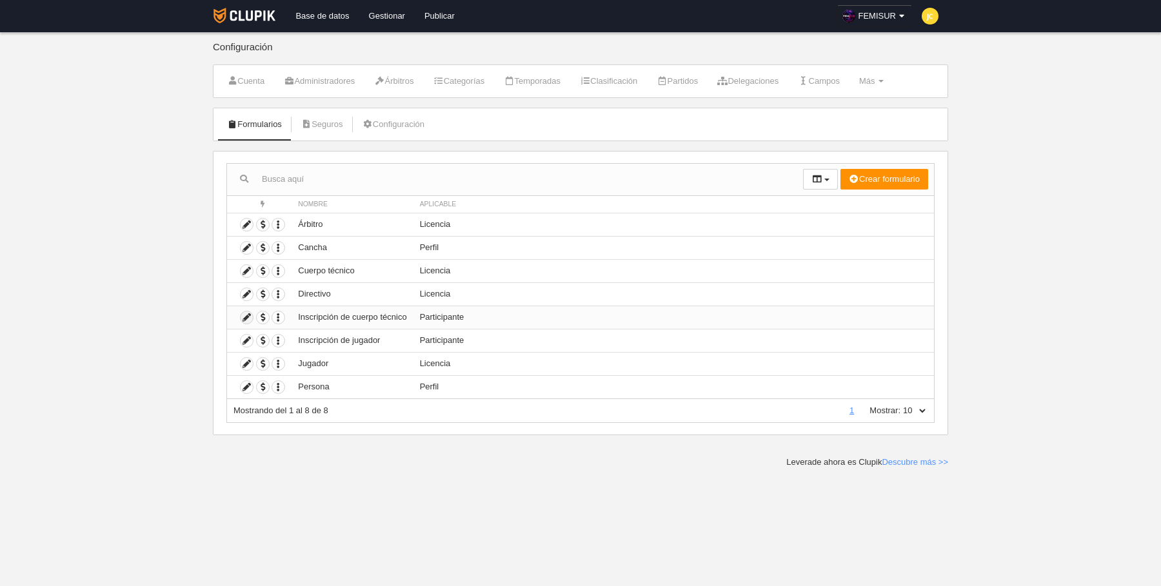
click at [244, 313] on icon at bounding box center [247, 318] width 12 height 12
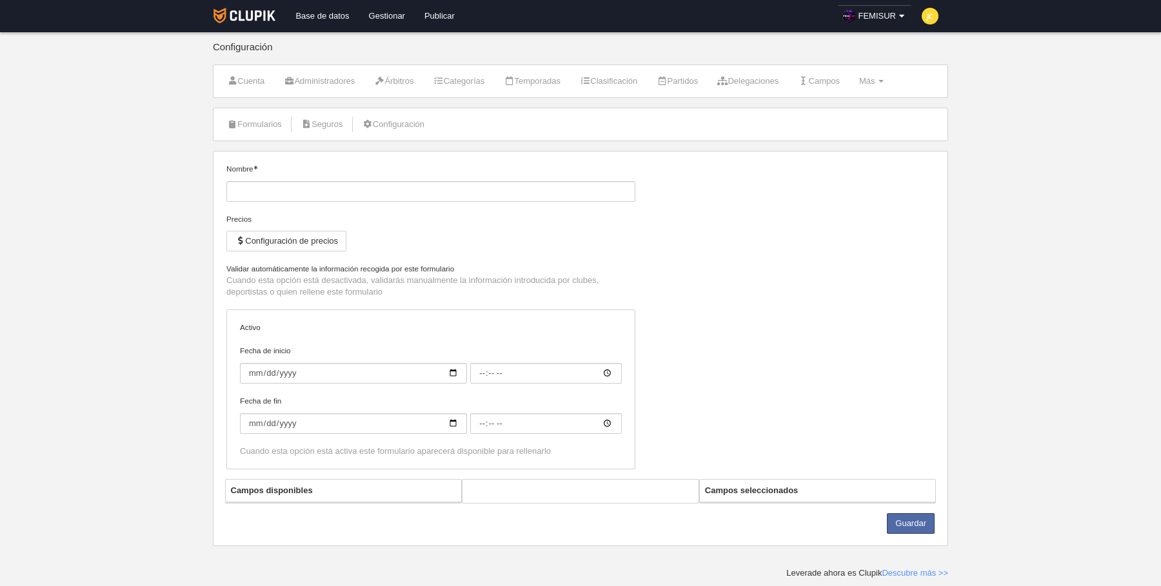
type input "Inscripción de cuerpo técnico"
checkbox input "true"
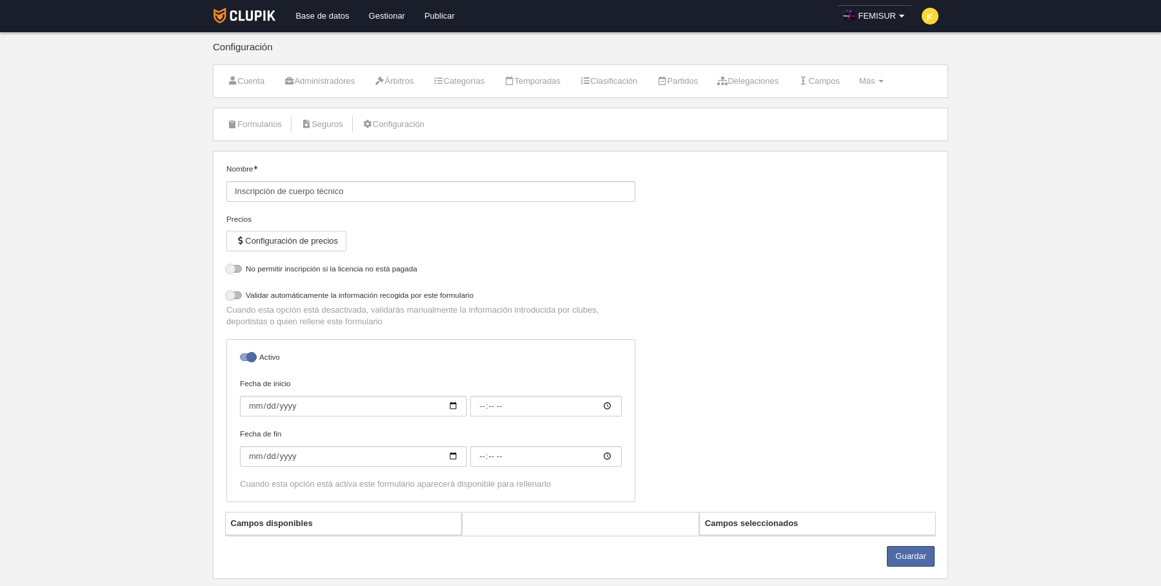
select select "selected"
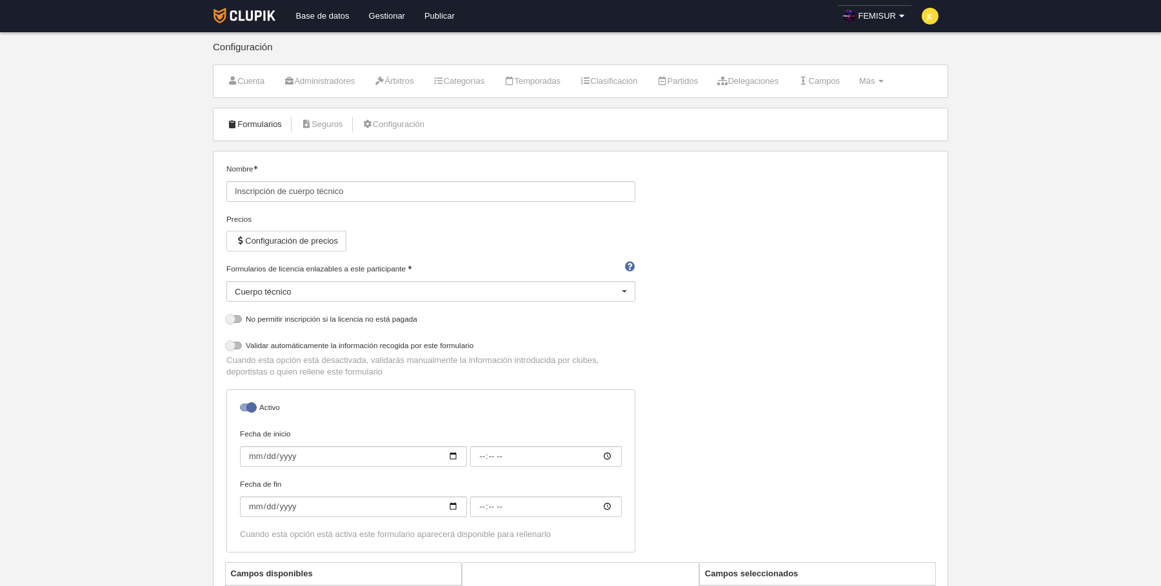
click at [254, 127] on link "Formularios" at bounding box center [254, 124] width 69 height 19
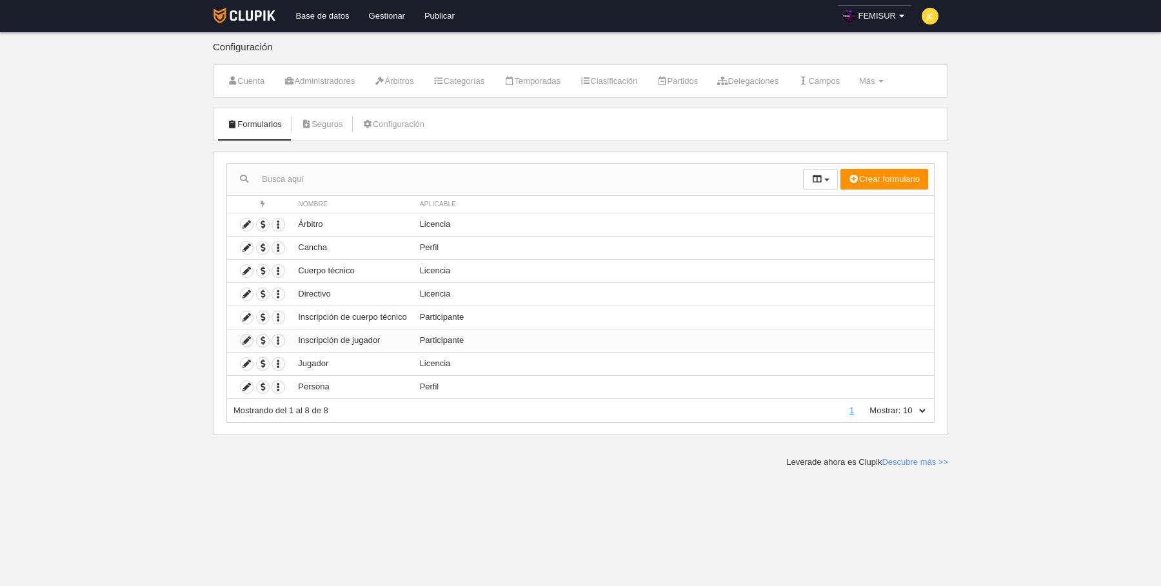
click at [243, 339] on icon at bounding box center [247, 341] width 12 height 12
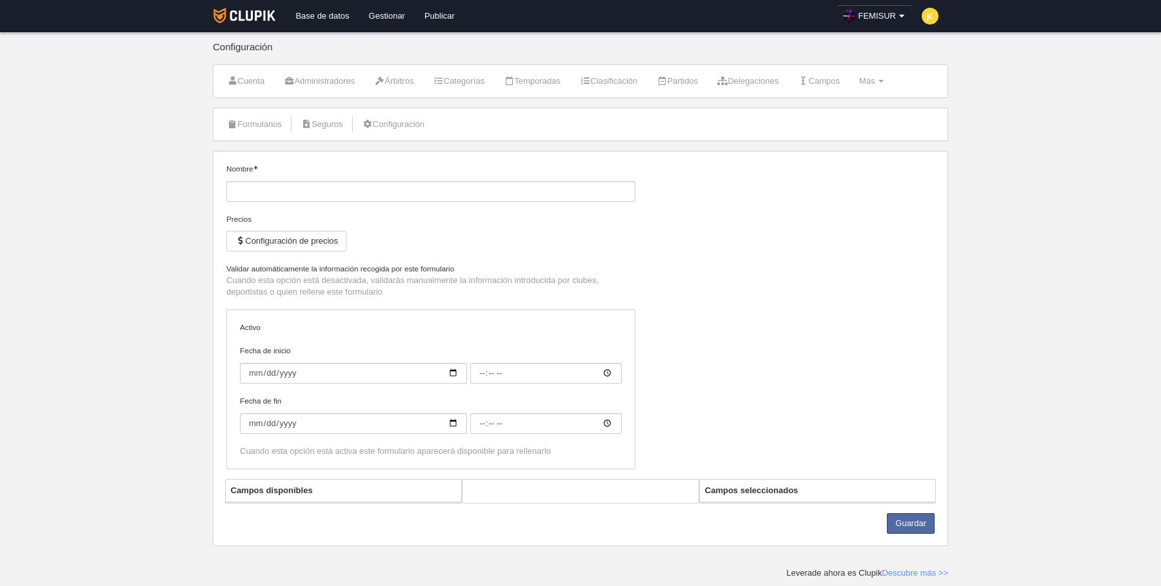
type input "Inscripción de jugador"
checkbox input "true"
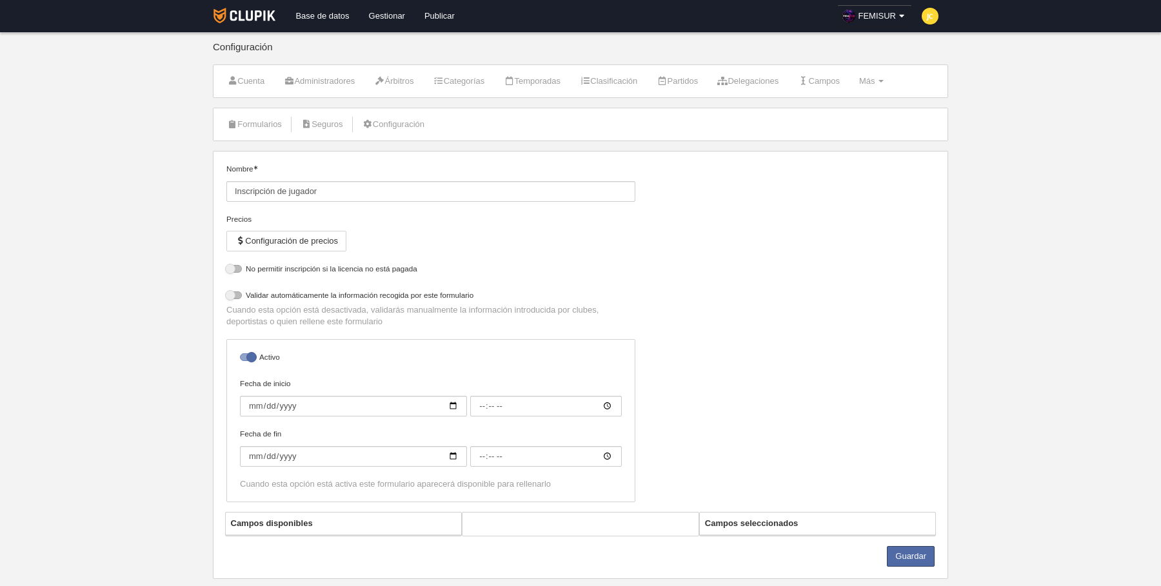
select select "selected"
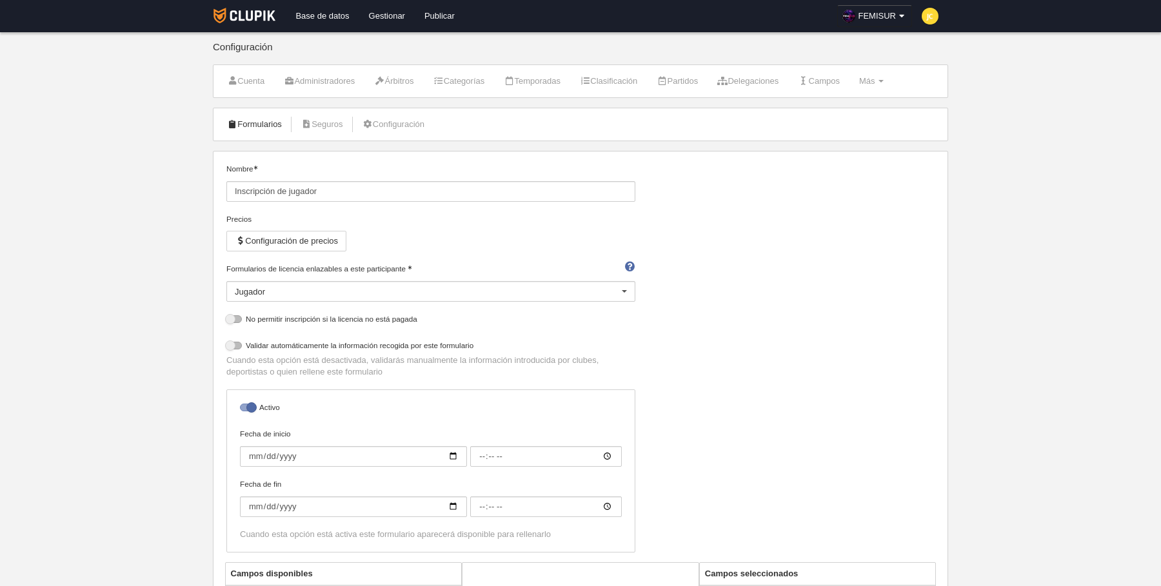
click at [248, 119] on link "Formularios" at bounding box center [254, 124] width 69 height 19
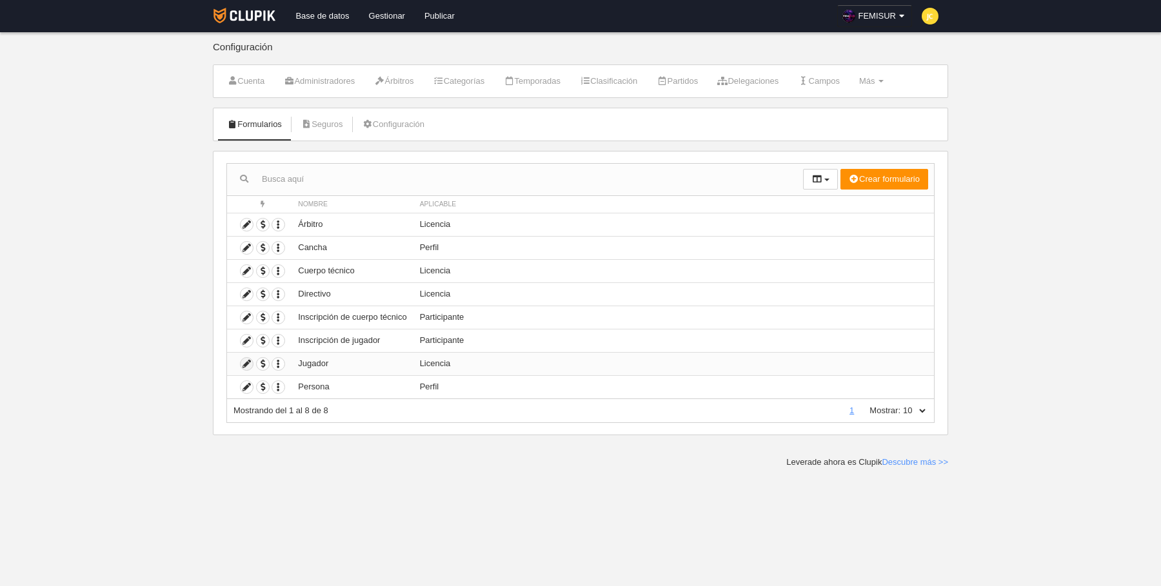
click at [249, 359] on icon at bounding box center [247, 364] width 12 height 12
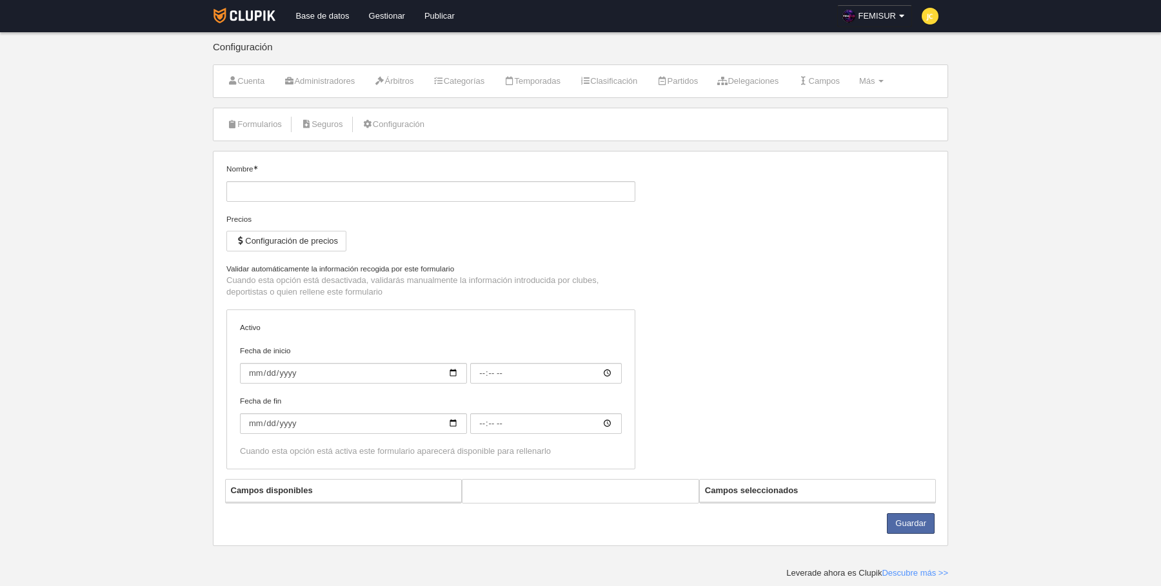
type input "Jugador"
checkbox input "true"
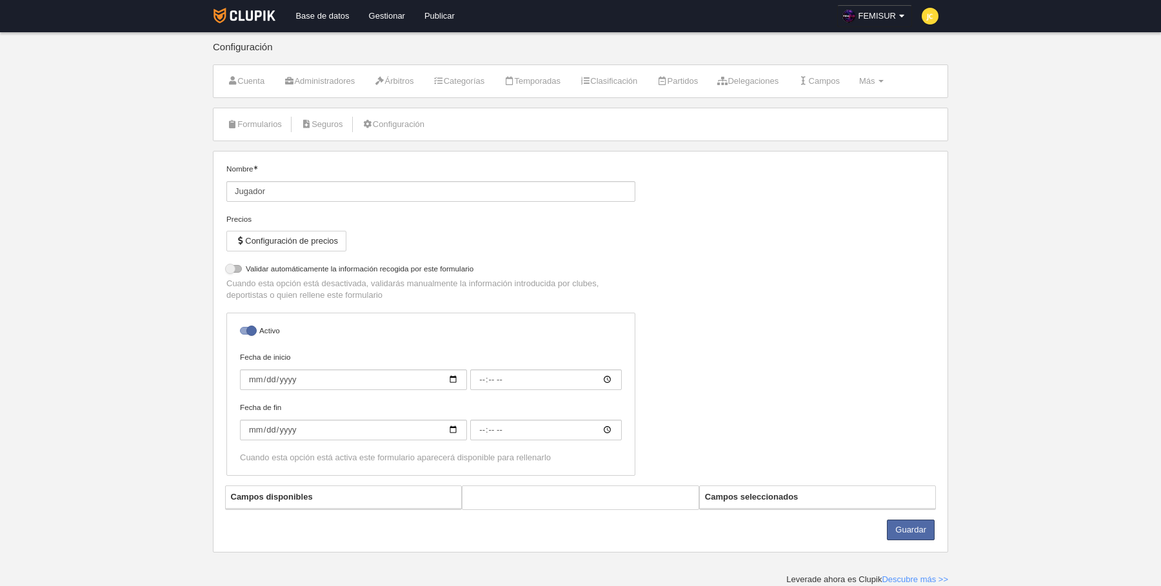
select select "selected"
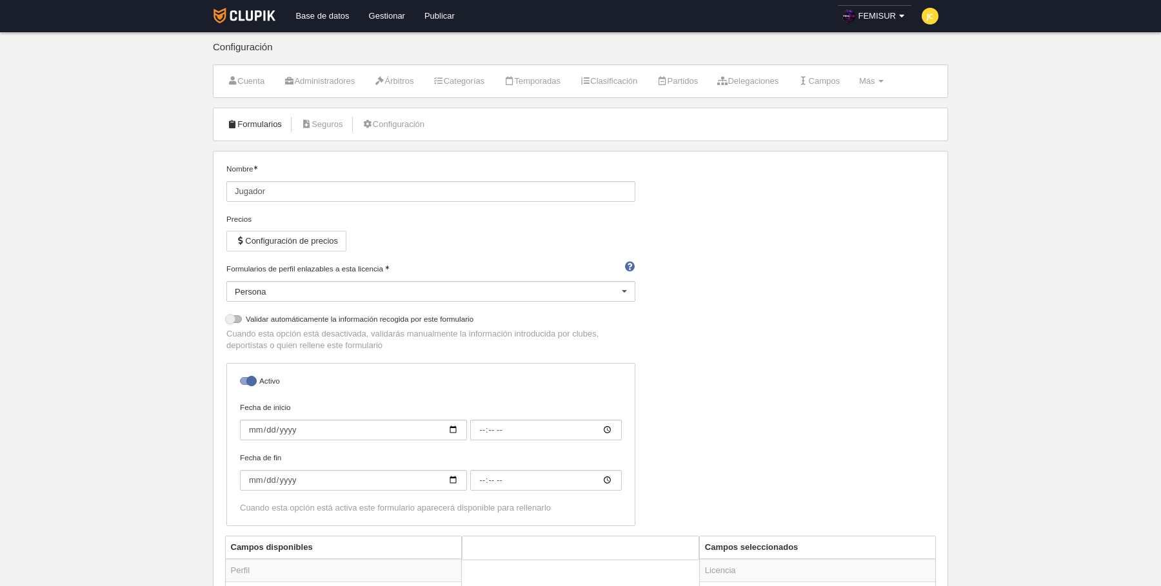
click at [252, 128] on link "Formularios" at bounding box center [254, 124] width 69 height 19
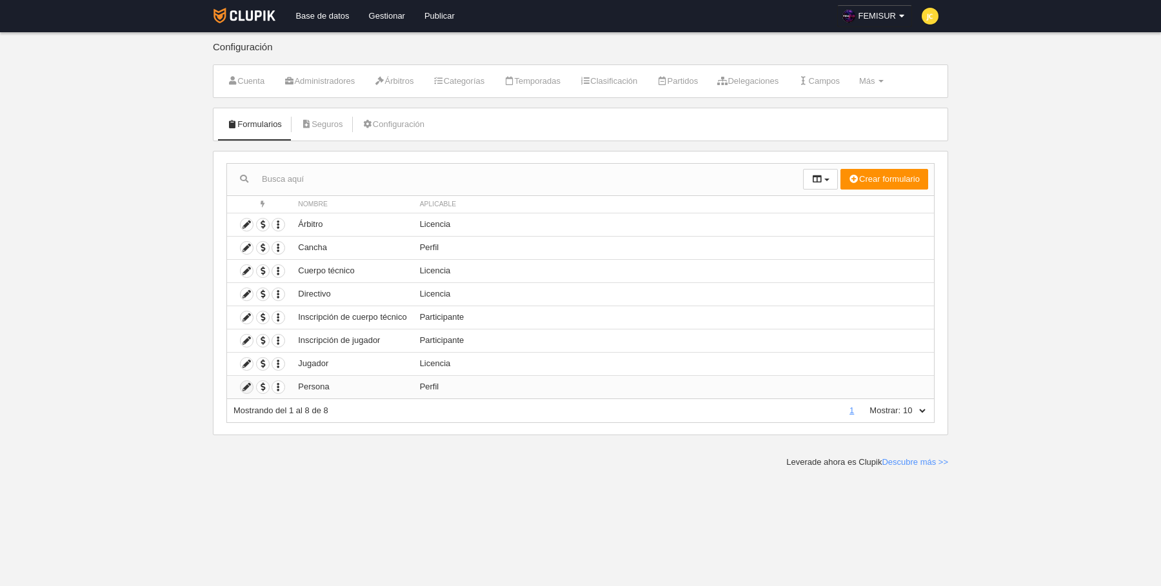
click at [243, 384] on icon at bounding box center [247, 387] width 12 height 12
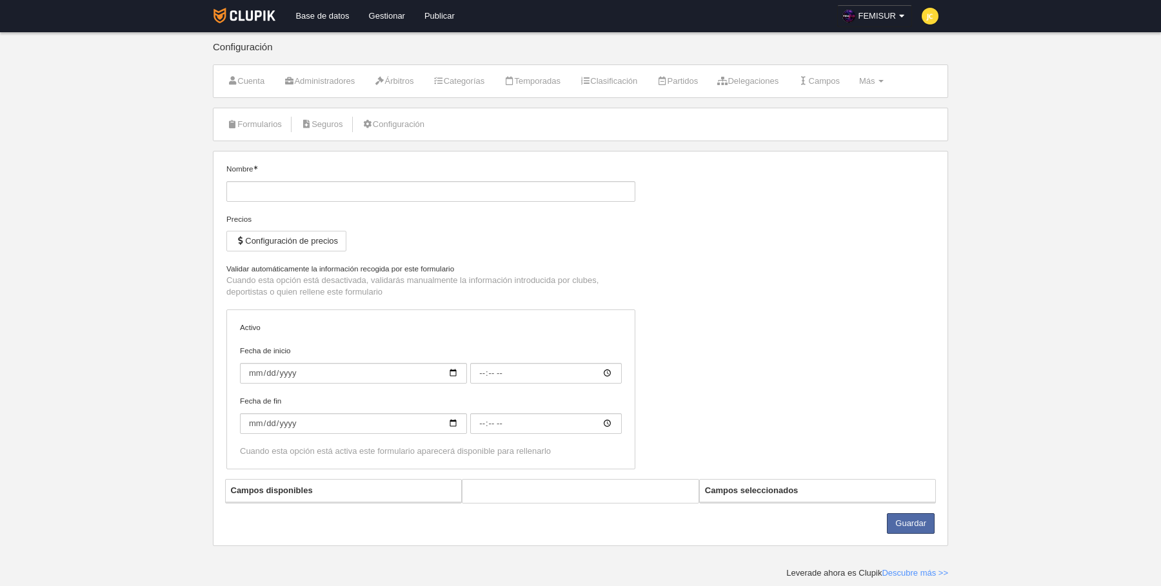
type input "Persona"
checkbox input "true"
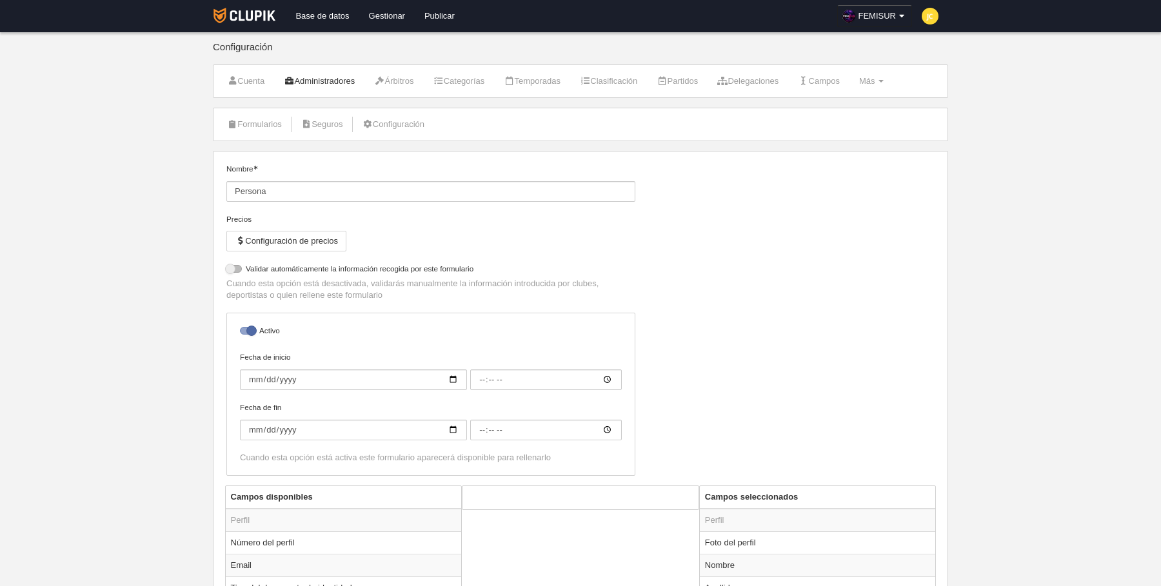
click at [337, 77] on link "Administradores" at bounding box center [319, 81] width 85 height 19
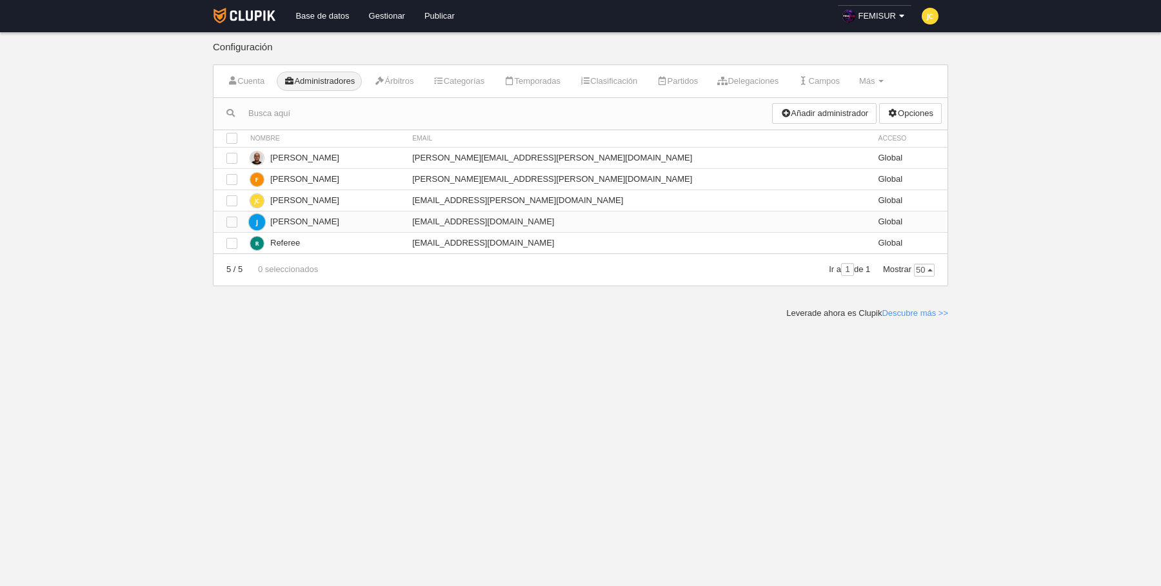
drag, startPoint x: 473, startPoint y: 221, endPoint x: 597, endPoint y: 226, distance: 124.6
click at [597, 226] on td "[EMAIL_ADDRESS][DOMAIN_NAME]" at bounding box center [639, 221] width 466 height 21
copy td "[EMAIL_ADDRESS][DOMAIN_NAME]"
